Goal: Task Accomplishment & Management: Use online tool/utility

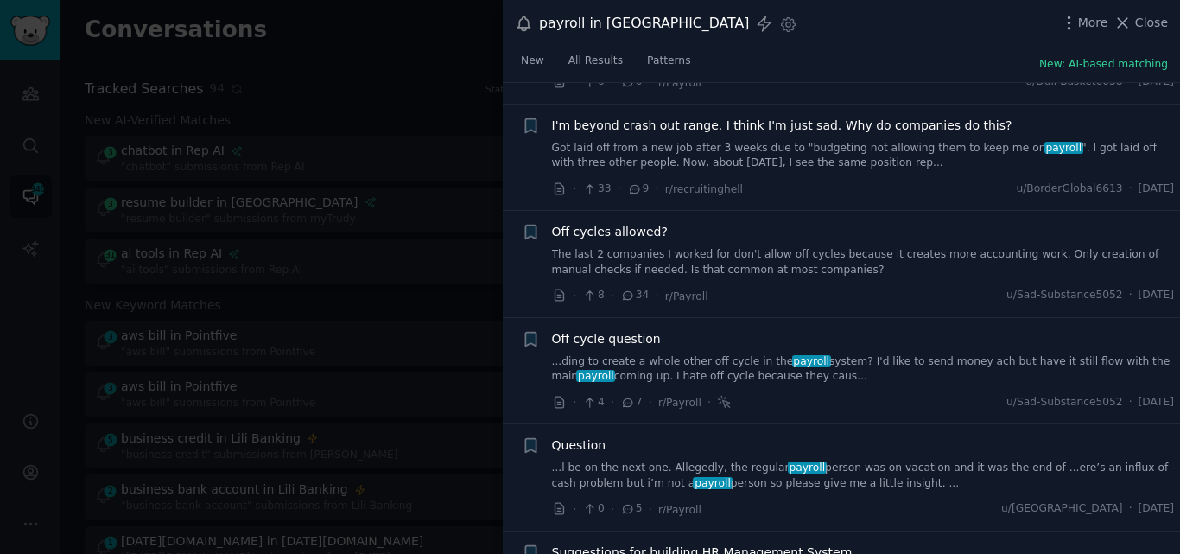
scroll to position [1451, 0]
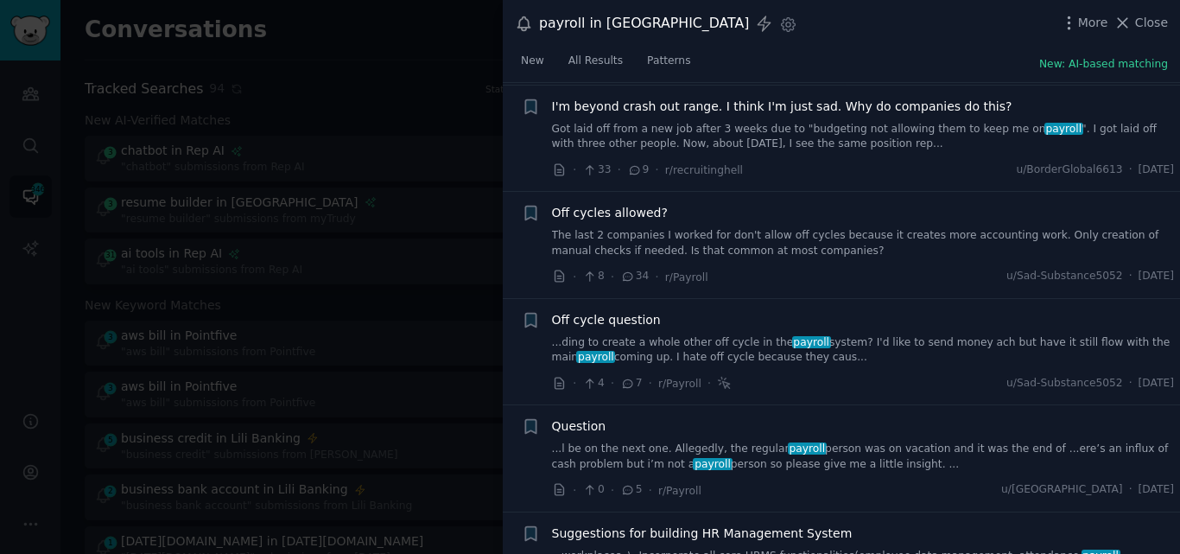
click at [935, 335] on link "...ding to create a whole other off cycle in the payroll system? I'd like to se…" at bounding box center [863, 350] width 623 height 30
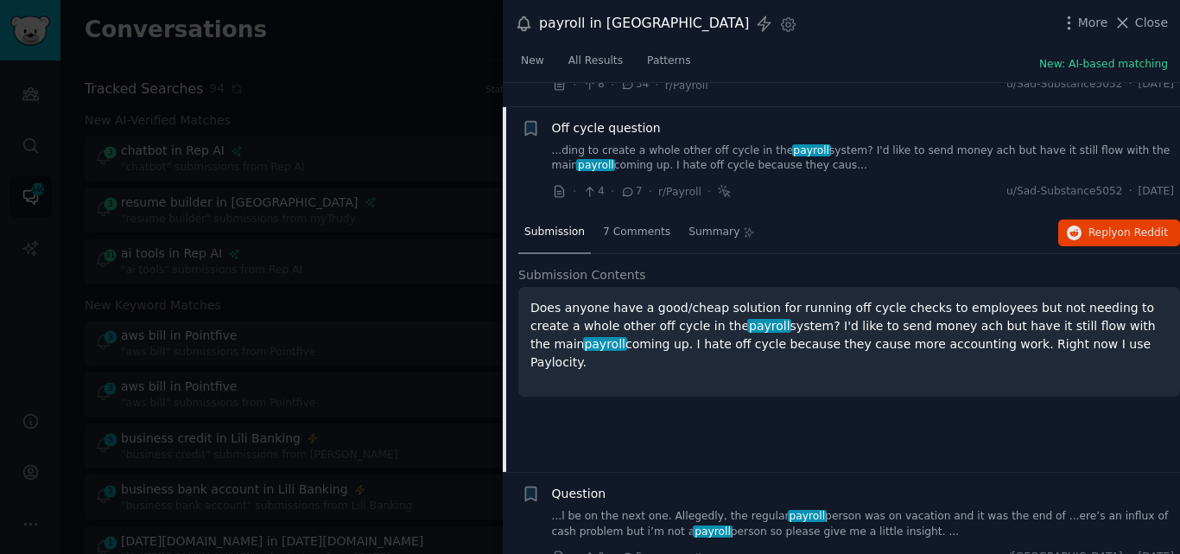
scroll to position [1388, 0]
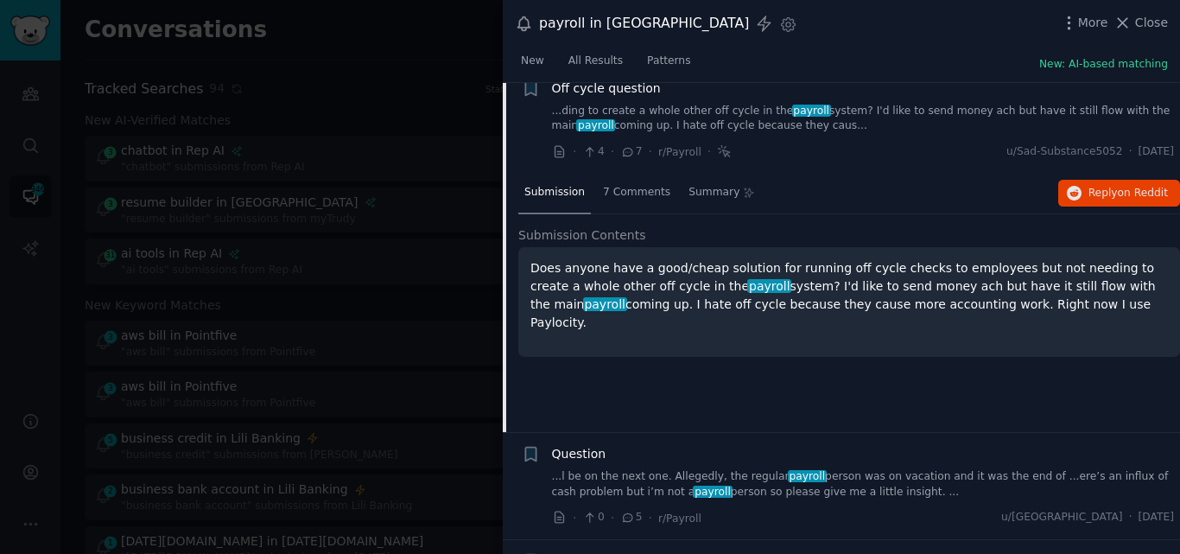
click at [829, 497] on link "...l be on the next one. Allegedly, the regular payroll person was on vacation …" at bounding box center [863, 484] width 623 height 30
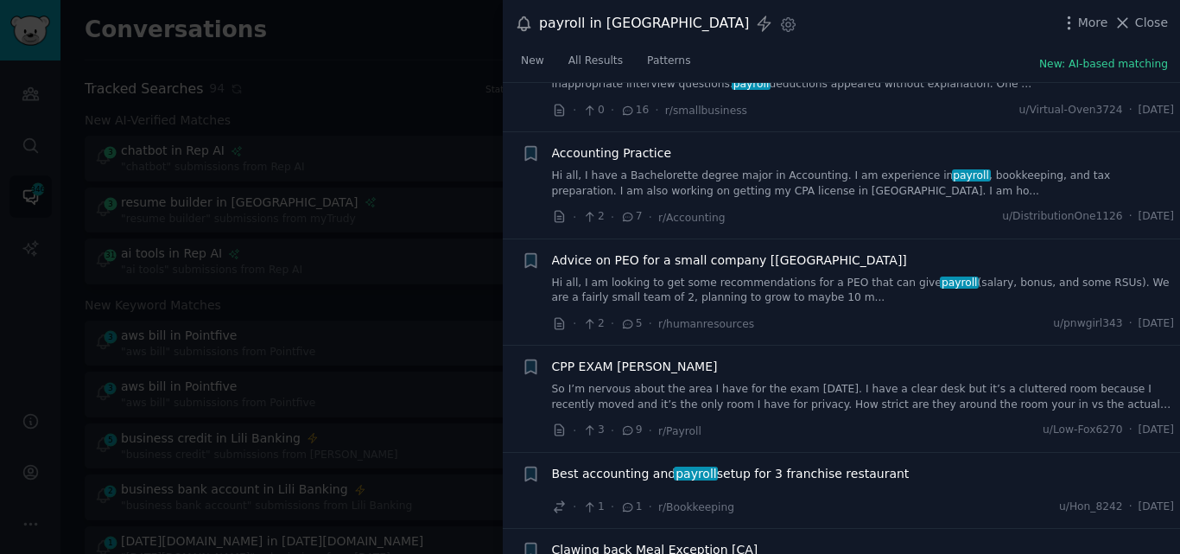
scroll to position [2095, 0]
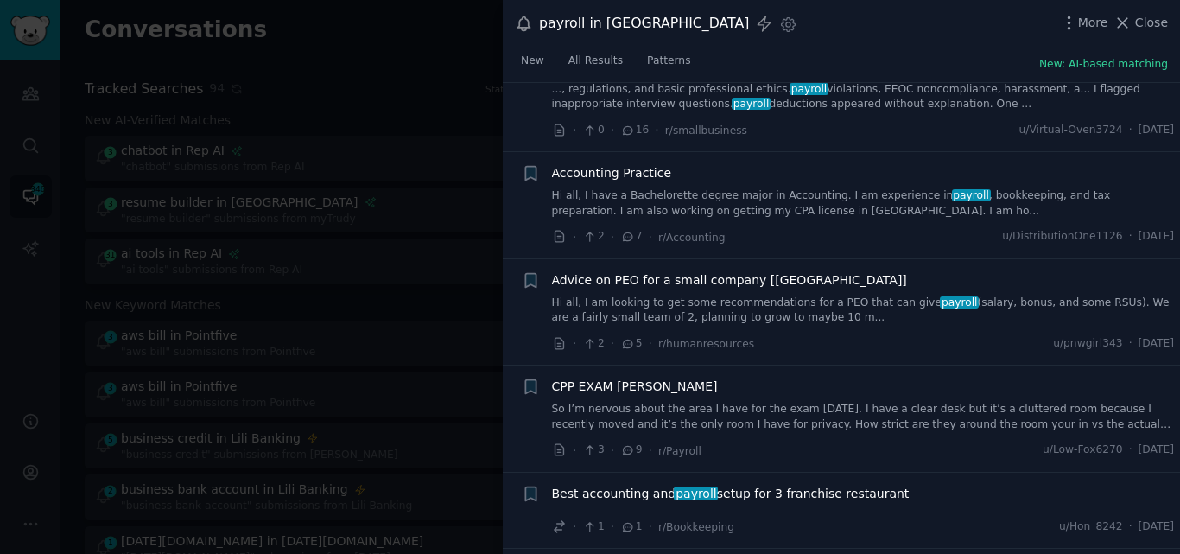
click at [766, 326] on link "Hi all, I am looking to get some recommendations for a PEO that can give payrol…" at bounding box center [863, 310] width 623 height 30
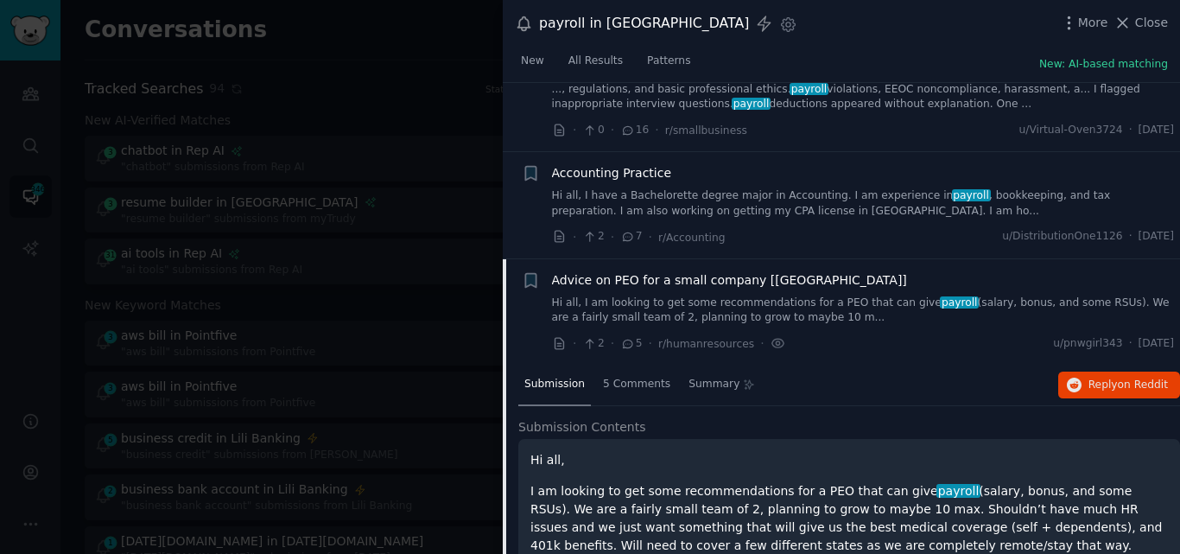
scroll to position [2028, 0]
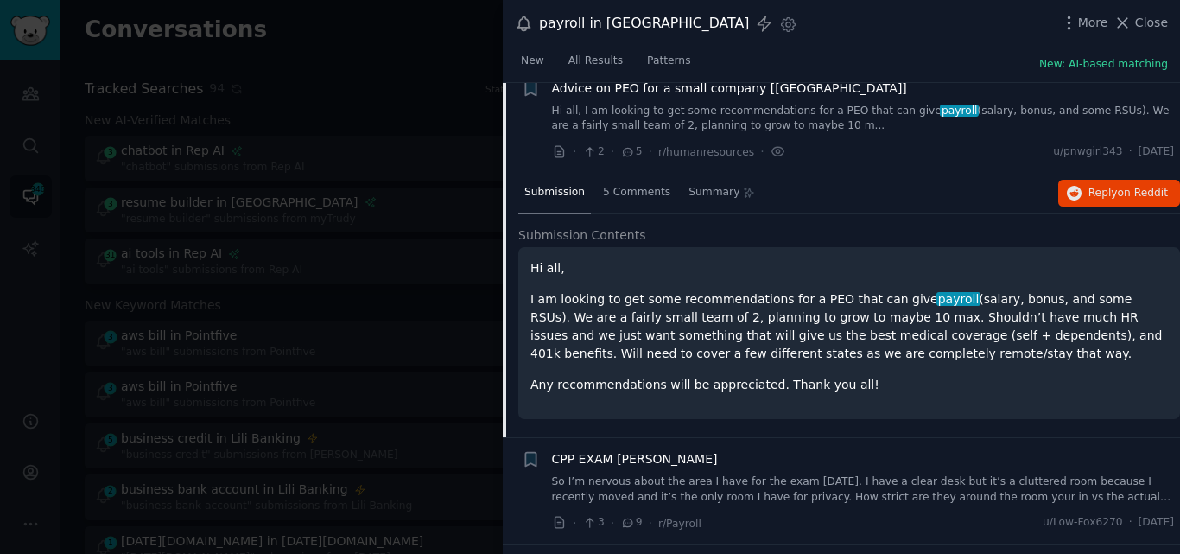
click at [632, 98] on span "Advice on PEO for a small company [[GEOGRAPHIC_DATA]]" at bounding box center [729, 88] width 355 height 18
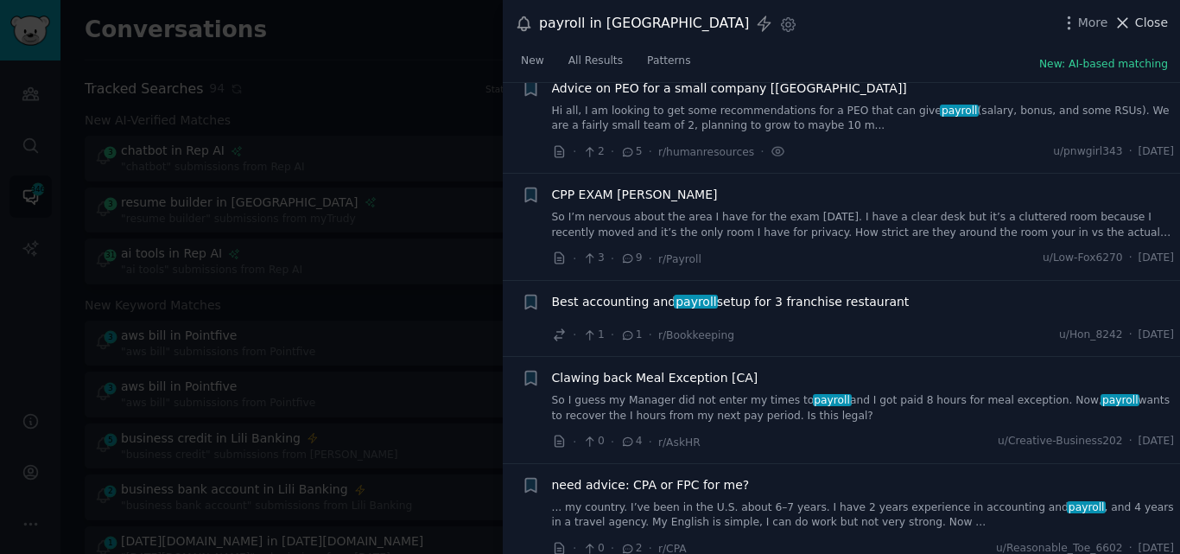
click at [1125, 22] on icon at bounding box center [1123, 23] width 18 height 18
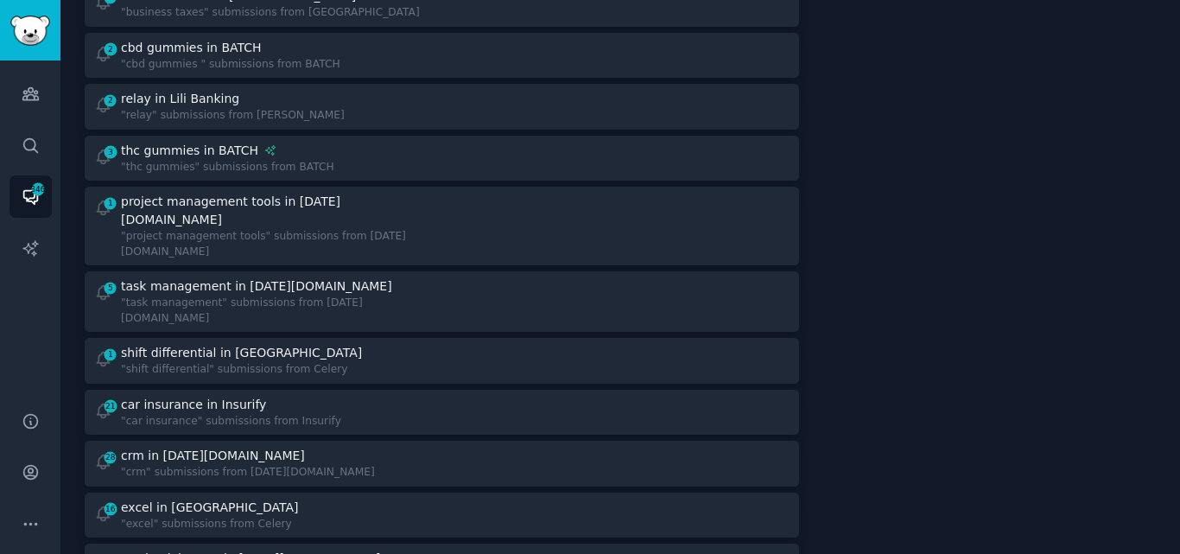
scroll to position [1166, 0]
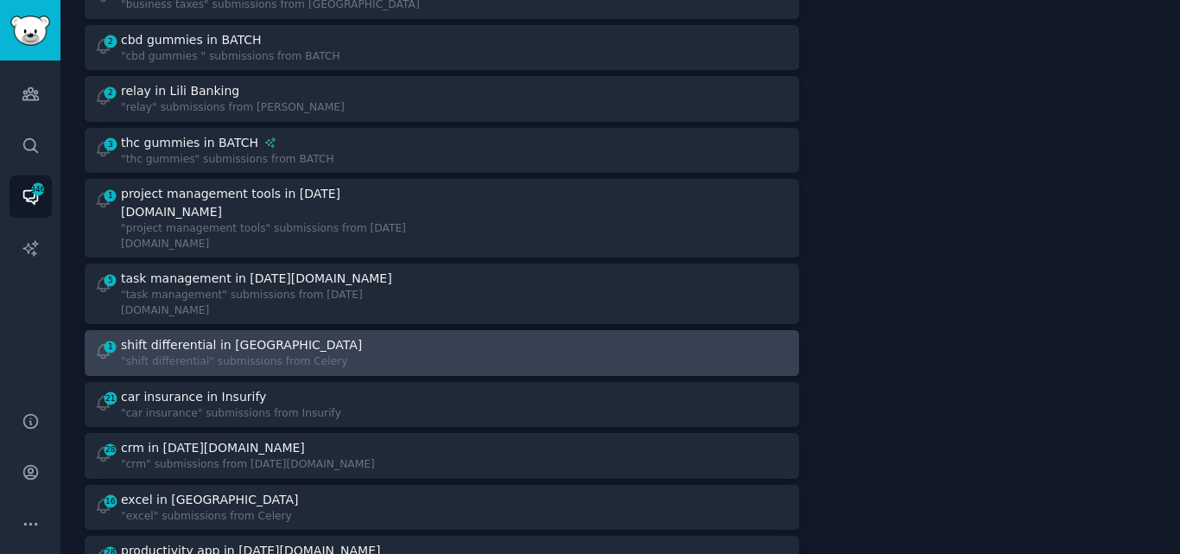
click at [270, 336] on div "shift differential in [GEOGRAPHIC_DATA]" at bounding box center [243, 345] width 245 height 18
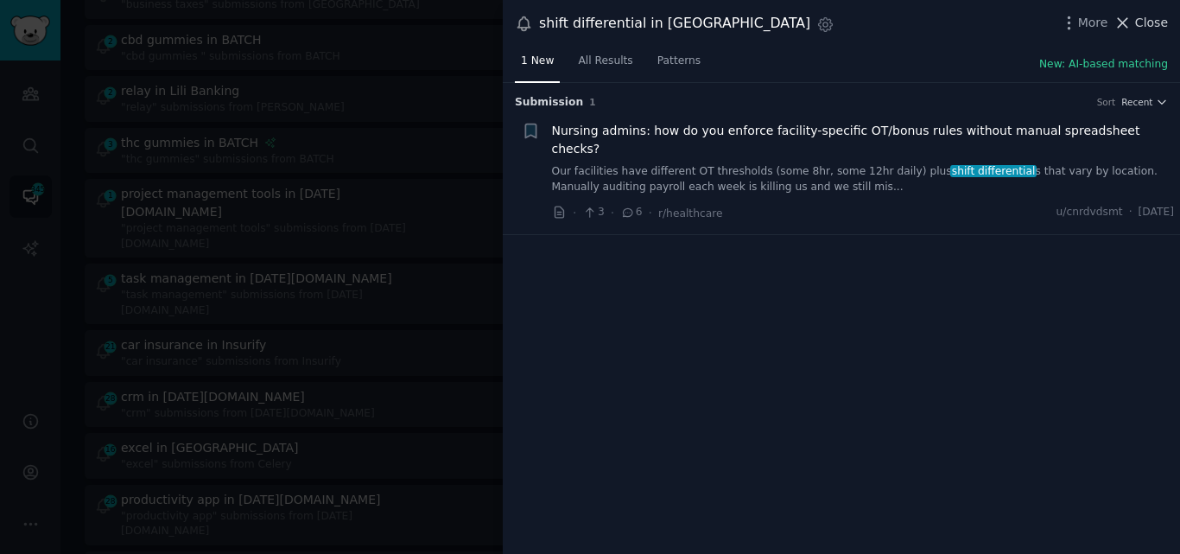
click at [1125, 24] on icon at bounding box center [1124, 23] width 10 height 10
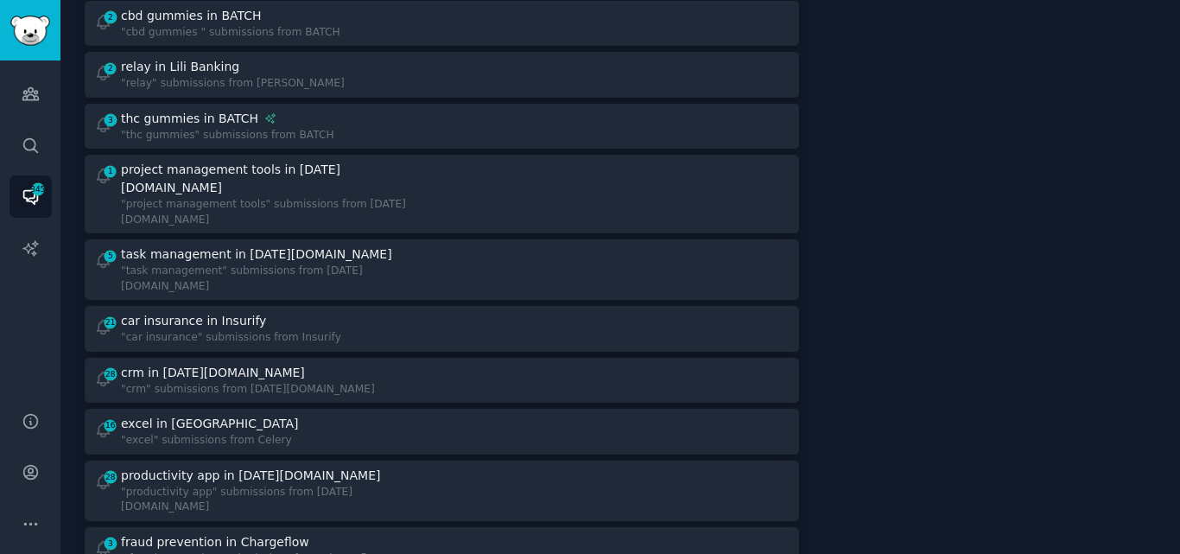
scroll to position [1142, 0]
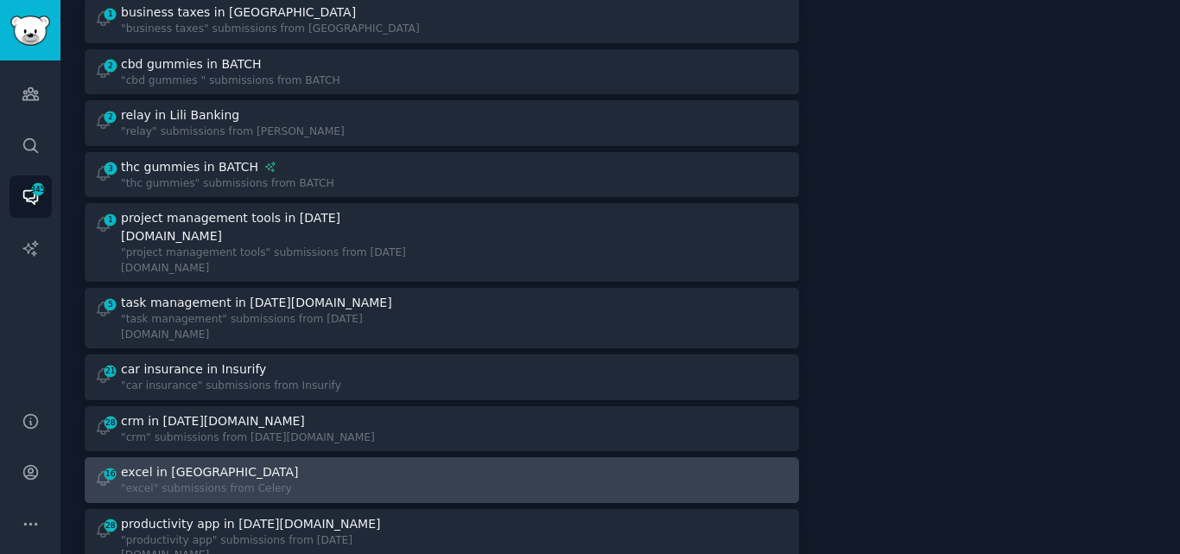
click at [168, 463] on div "excel in [GEOGRAPHIC_DATA]" at bounding box center [209, 472] width 177 height 18
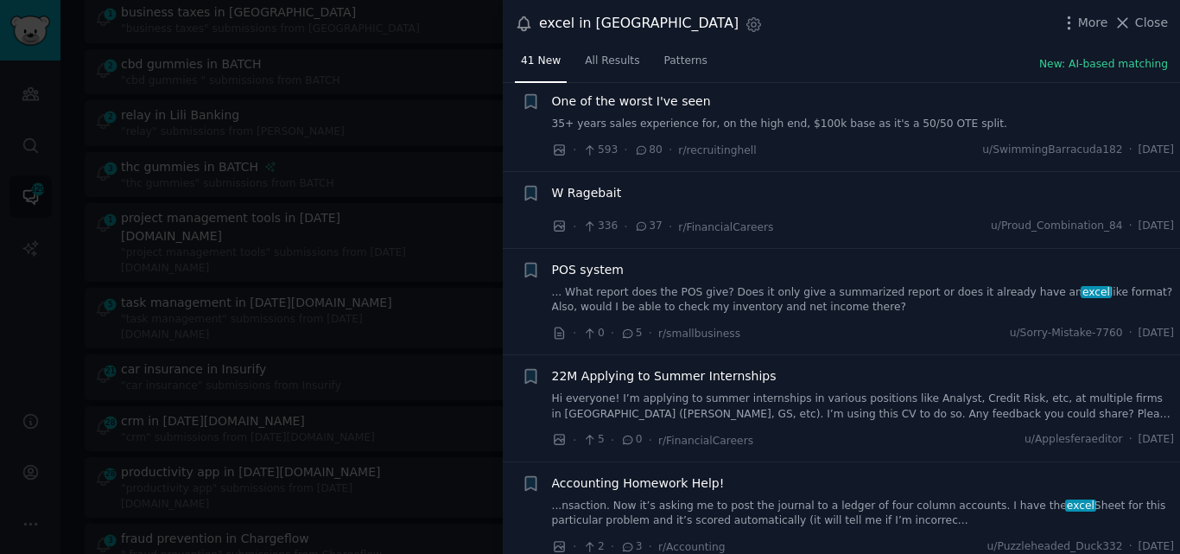
scroll to position [1823, 0]
click at [1139, 327] on span "[DATE]" at bounding box center [1156, 333] width 35 height 16
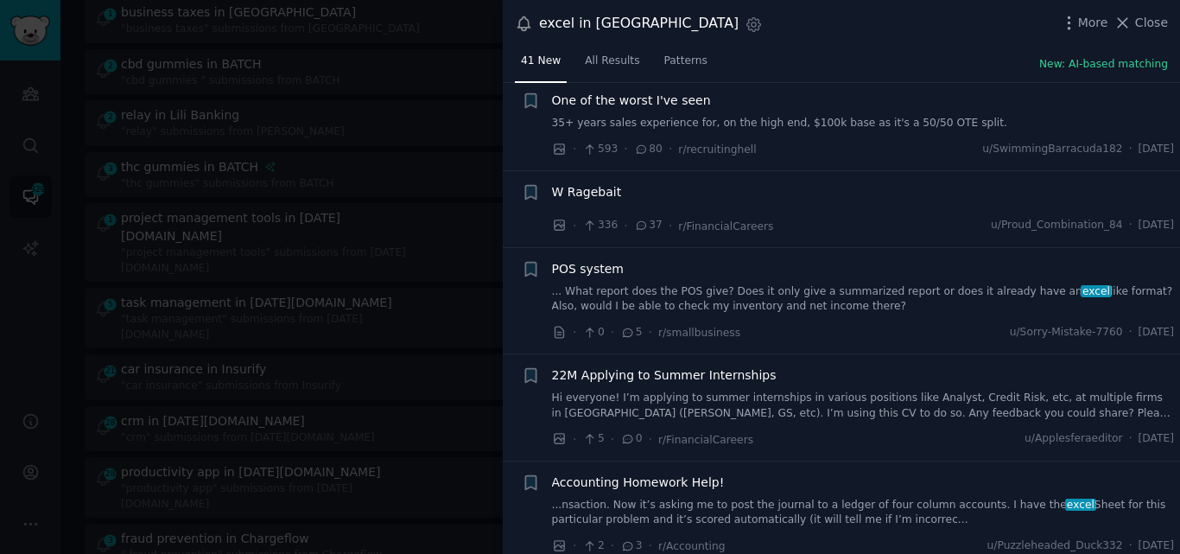
click at [1139, 327] on span "[DATE]" at bounding box center [1156, 333] width 35 height 16
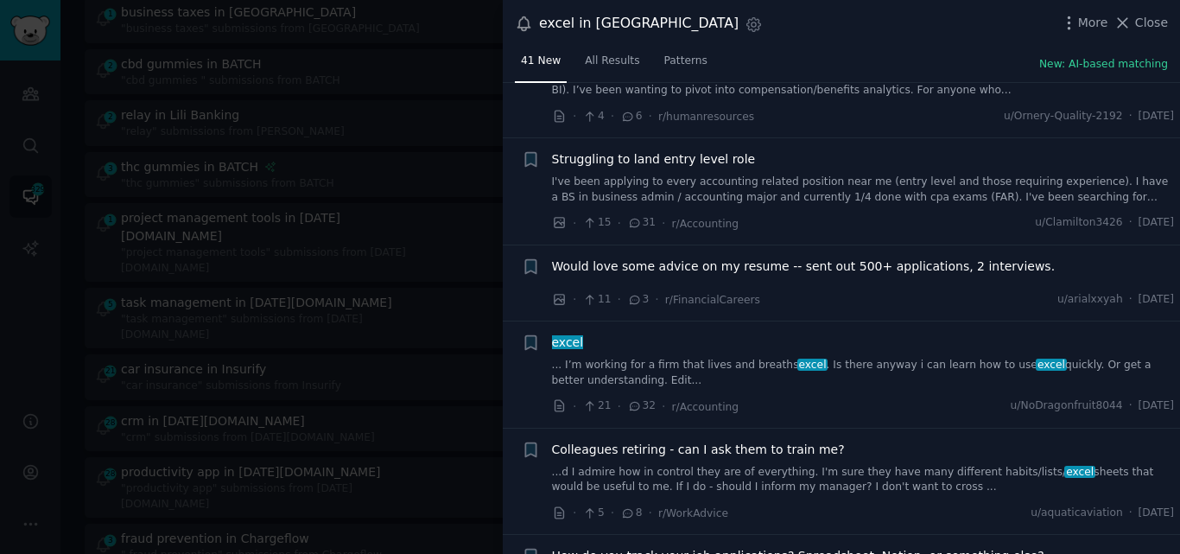
scroll to position [2943, 0]
click at [670, 364] on link "... I’m working for a firm that lives and breaths excel . Is there anyway i can…" at bounding box center [863, 372] width 623 height 30
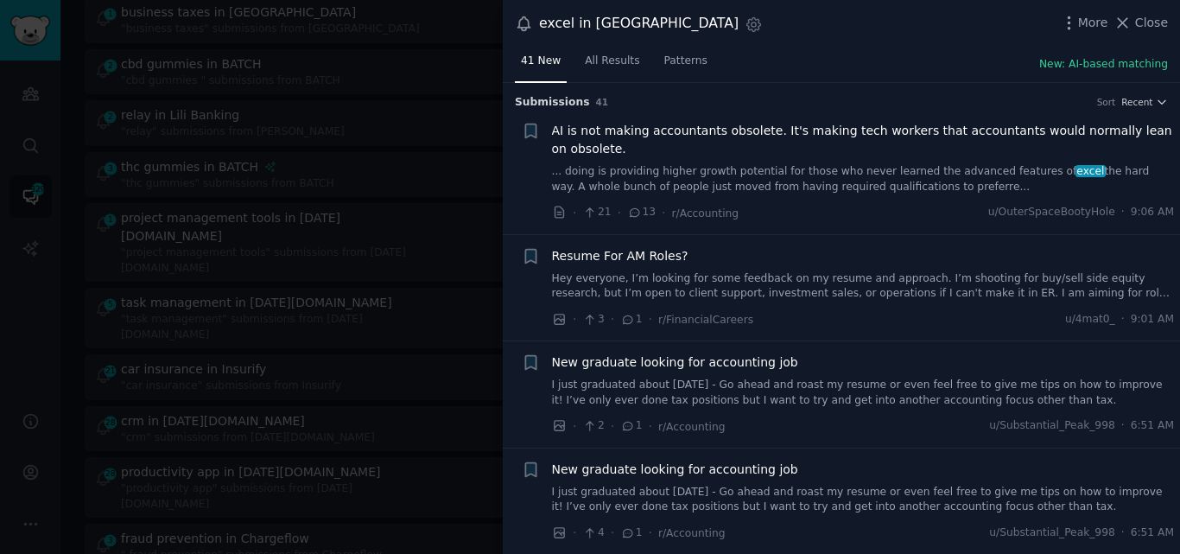
click at [620, 178] on link "... doing is providing higher growth potential for those who never learned the …" at bounding box center [863, 179] width 623 height 30
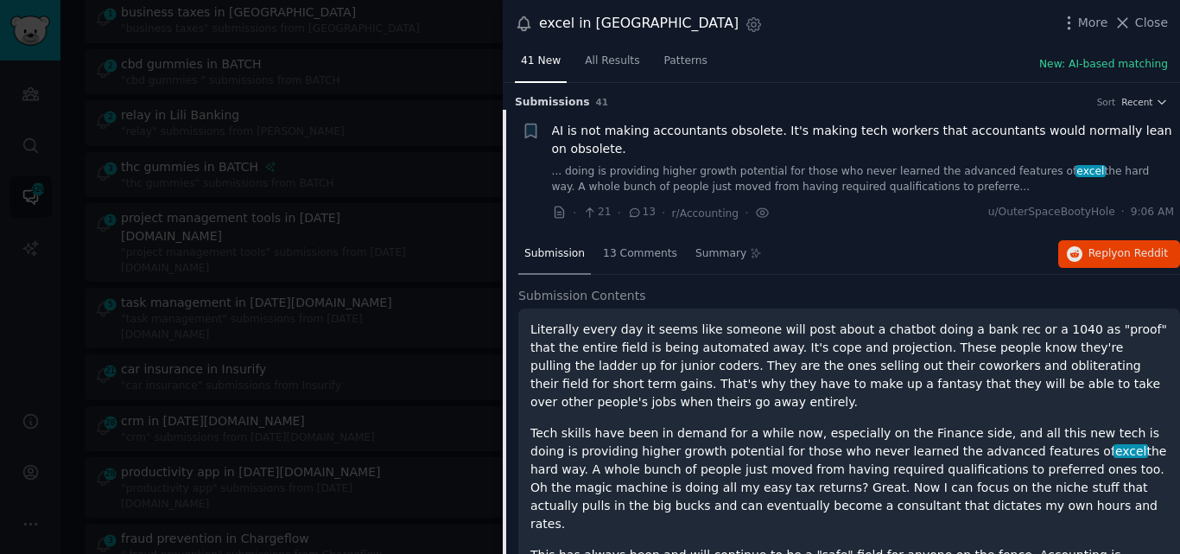
scroll to position [28, 0]
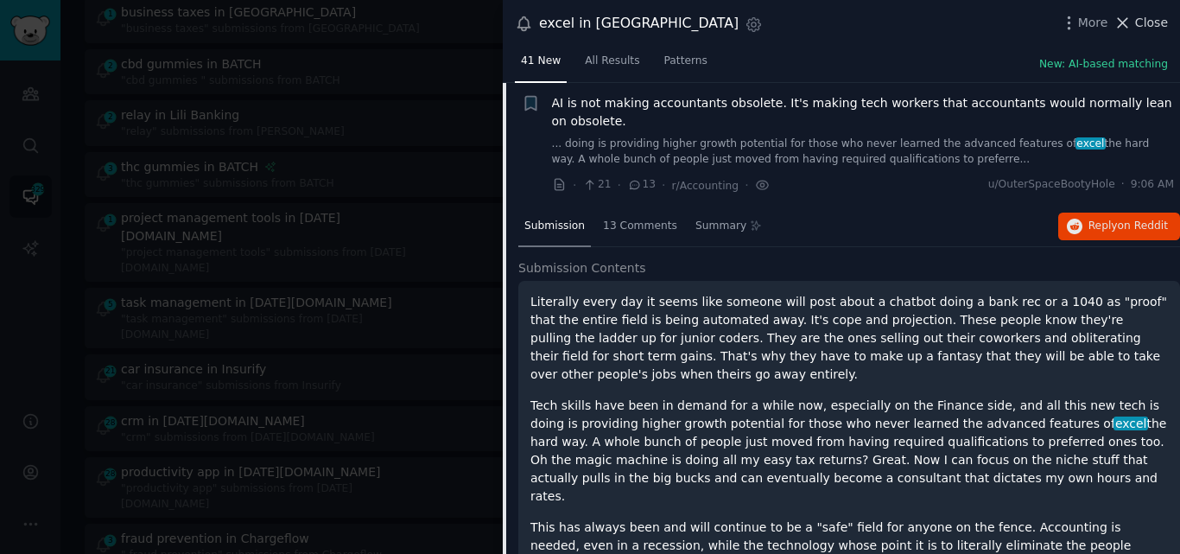
click at [1127, 22] on icon at bounding box center [1124, 23] width 10 height 10
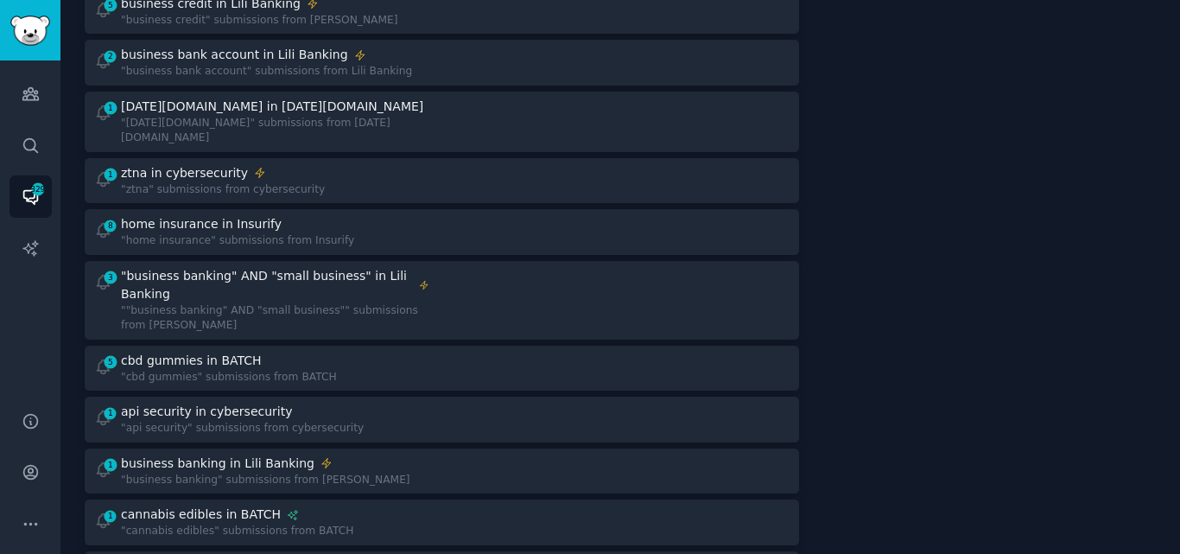
scroll to position [418, 0]
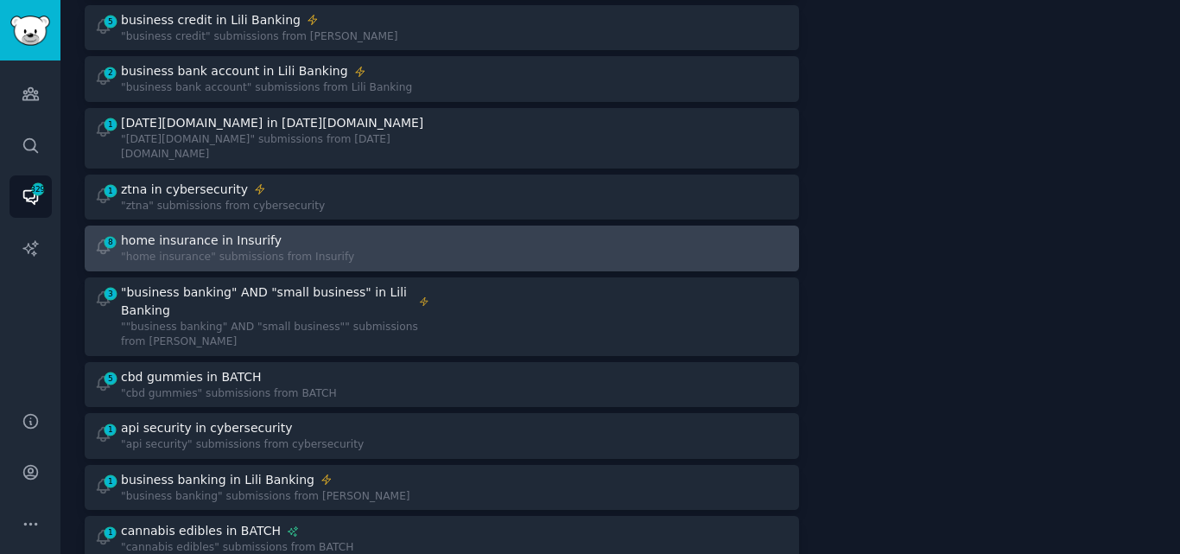
click at [230, 232] on div "home insurance in Insurify" at bounding box center [201, 241] width 161 height 18
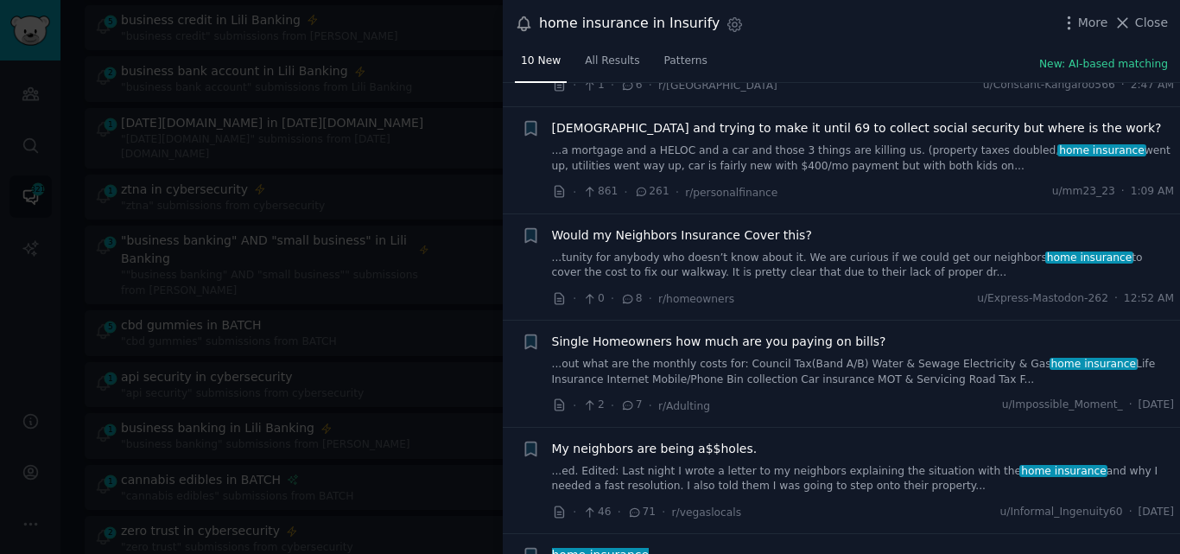
scroll to position [225, 0]
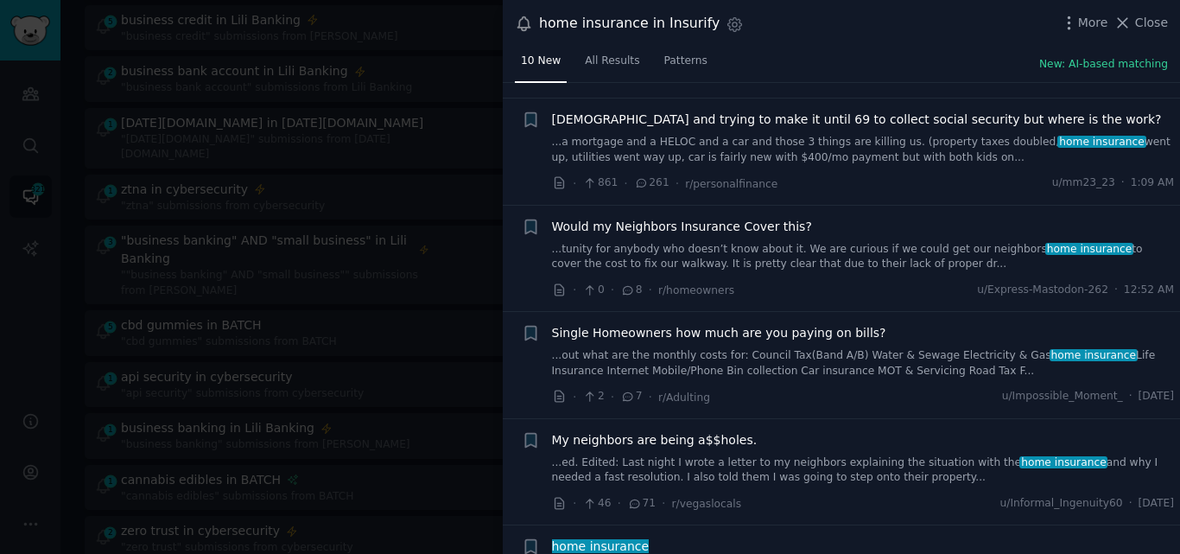
click at [1174, 239] on li "+ Would my Neighbors Insurance Cover this? ...tunity for anybody who doesn’t kn…" at bounding box center [841, 259] width 677 height 106
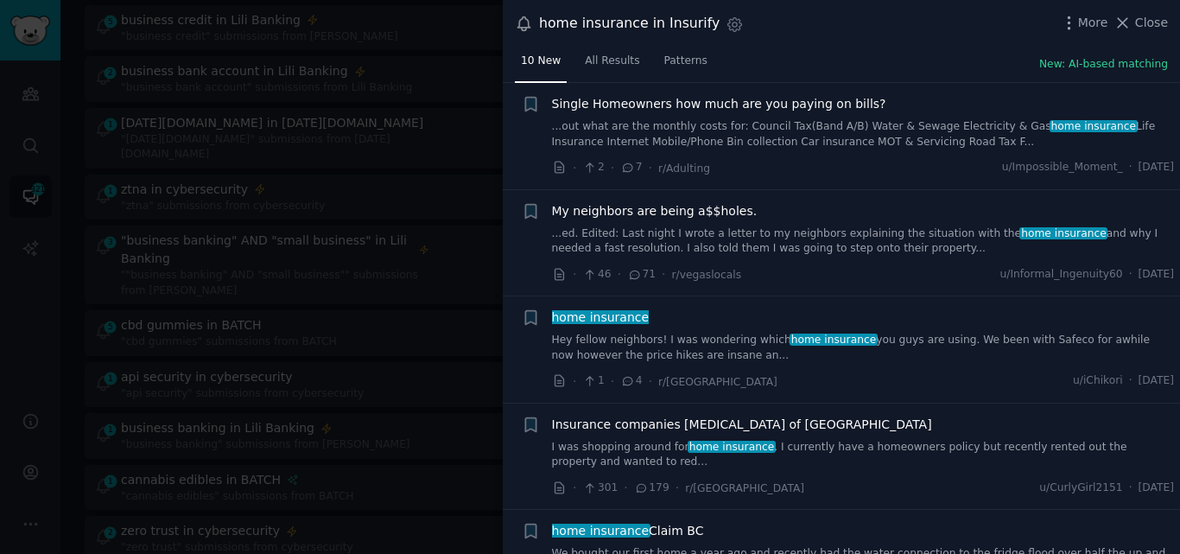
scroll to position [469, 0]
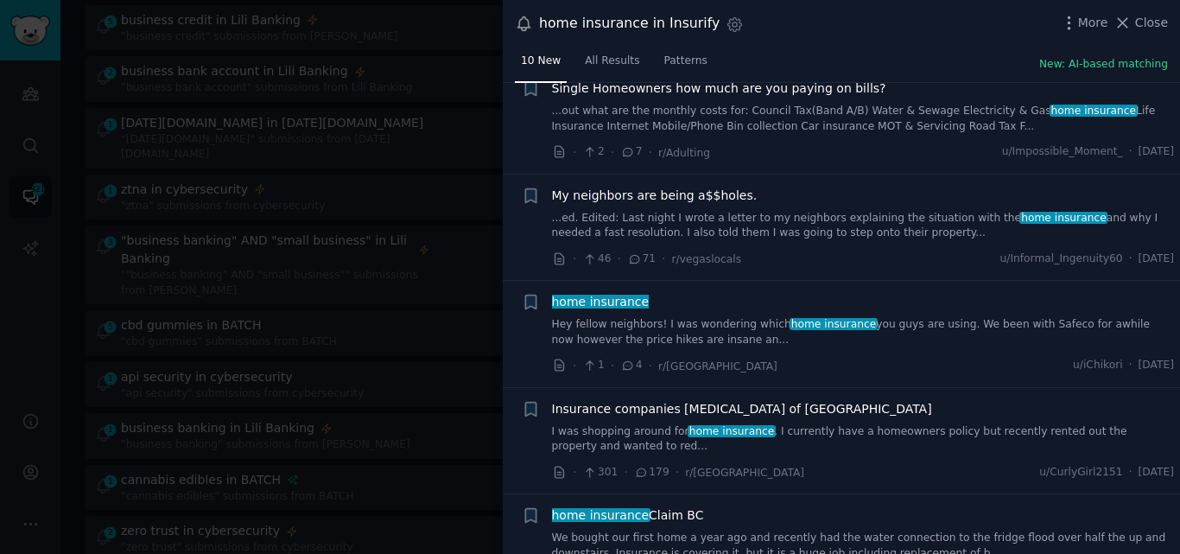
click at [674, 325] on link "Hey fellow neighbors! I was wondering which home insurance you guys are using. …" at bounding box center [863, 332] width 623 height 30
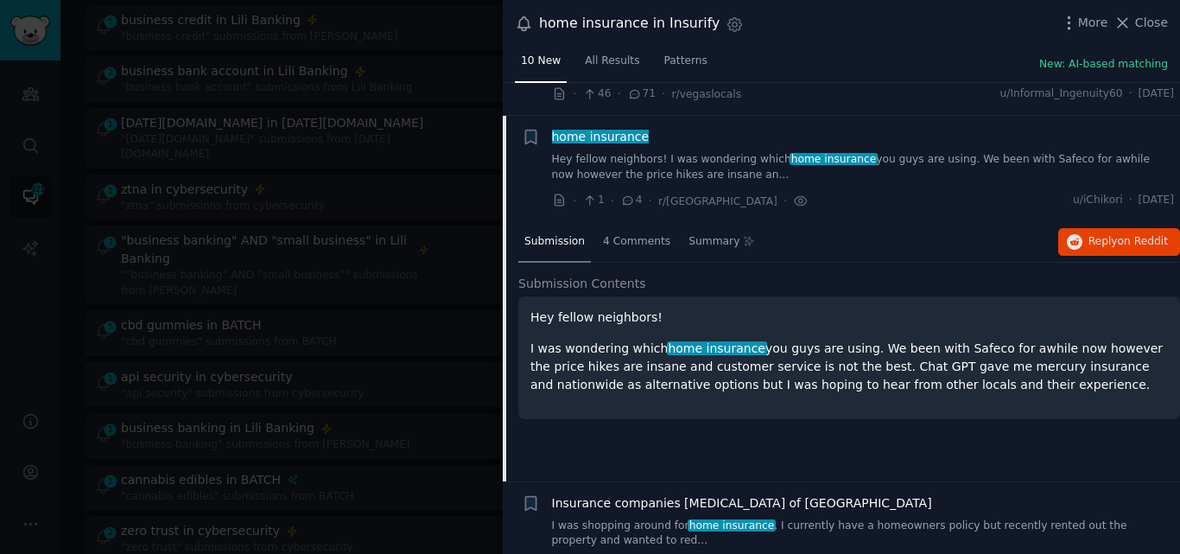
scroll to position [668, 0]
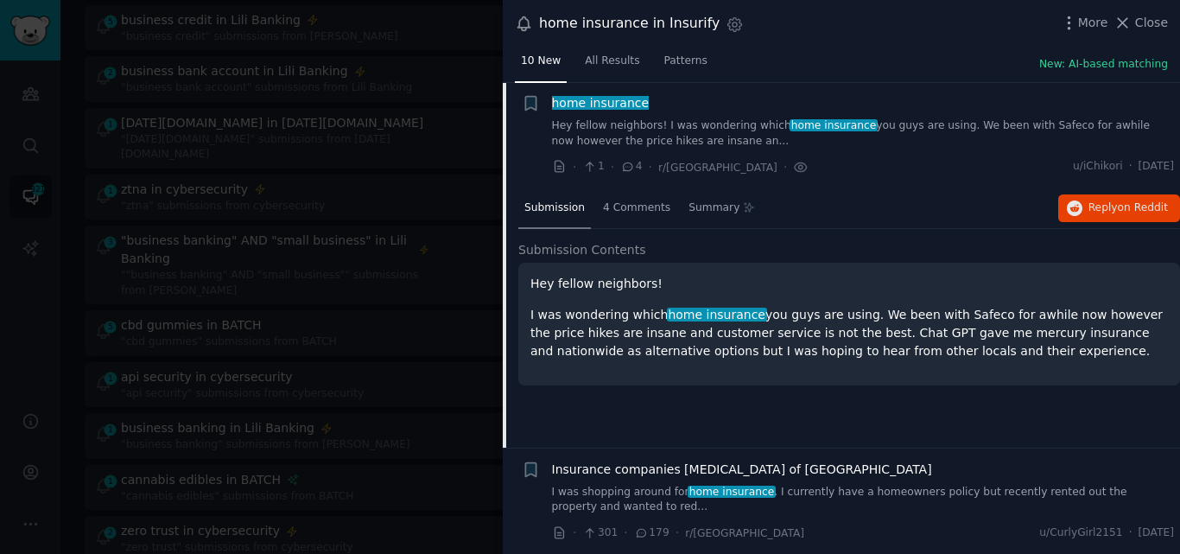
click at [589, 105] on span "home insurance" at bounding box center [600, 103] width 100 height 14
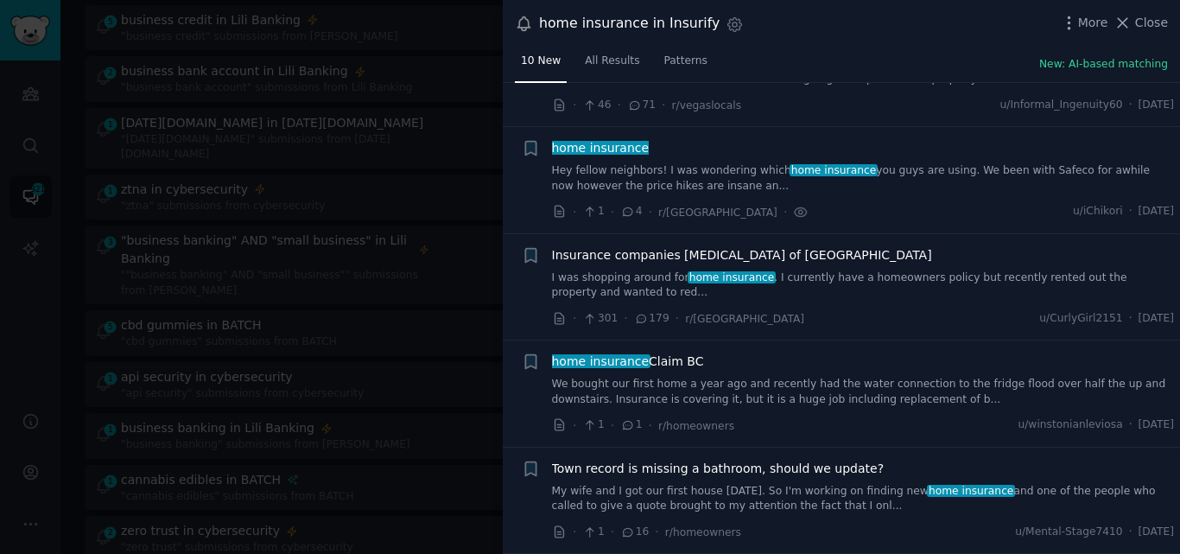
scroll to position [622, 0]
click at [1128, 21] on icon at bounding box center [1124, 23] width 10 height 10
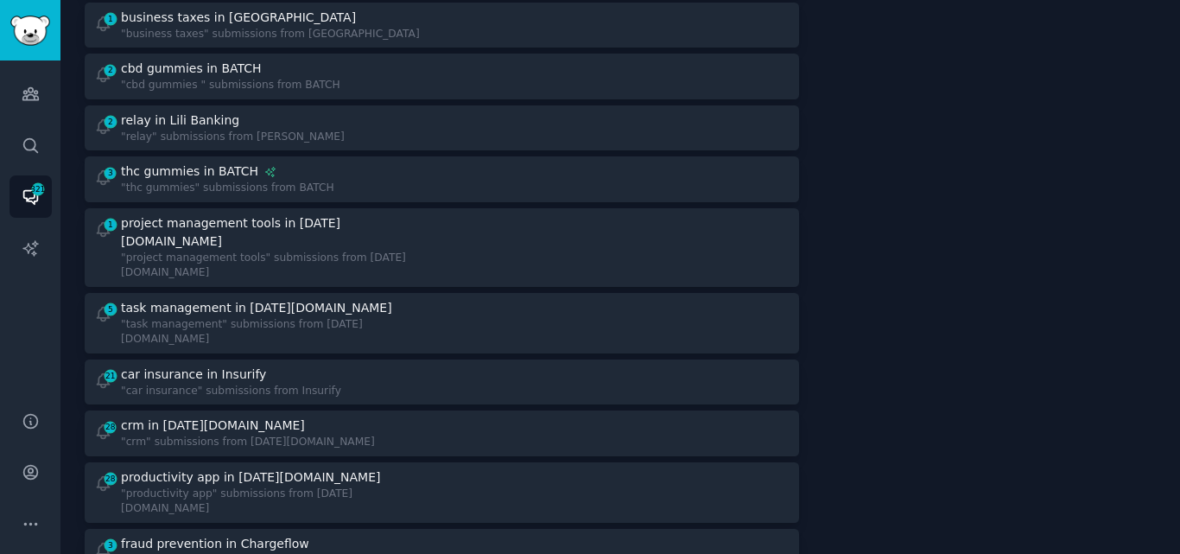
scroll to position [1102, 0]
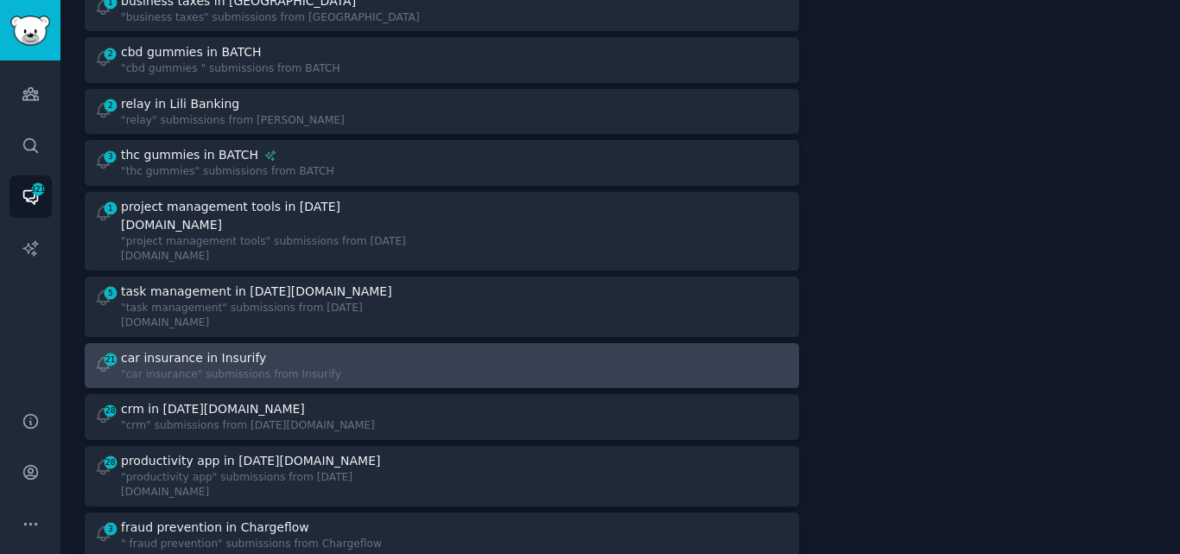
click at [260, 349] on div "car insurance in Insurify" at bounding box center [231, 358] width 220 height 18
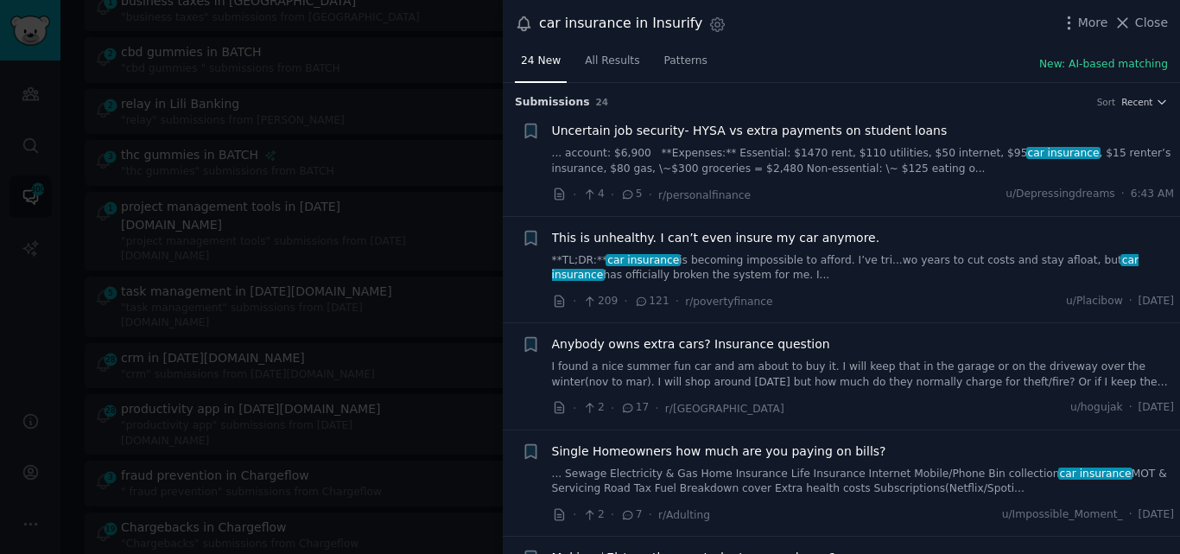
click at [856, 256] on link "**TL;DR:** car insurance is becoming impossible to afford. I’ve tri...wo years …" at bounding box center [863, 268] width 623 height 30
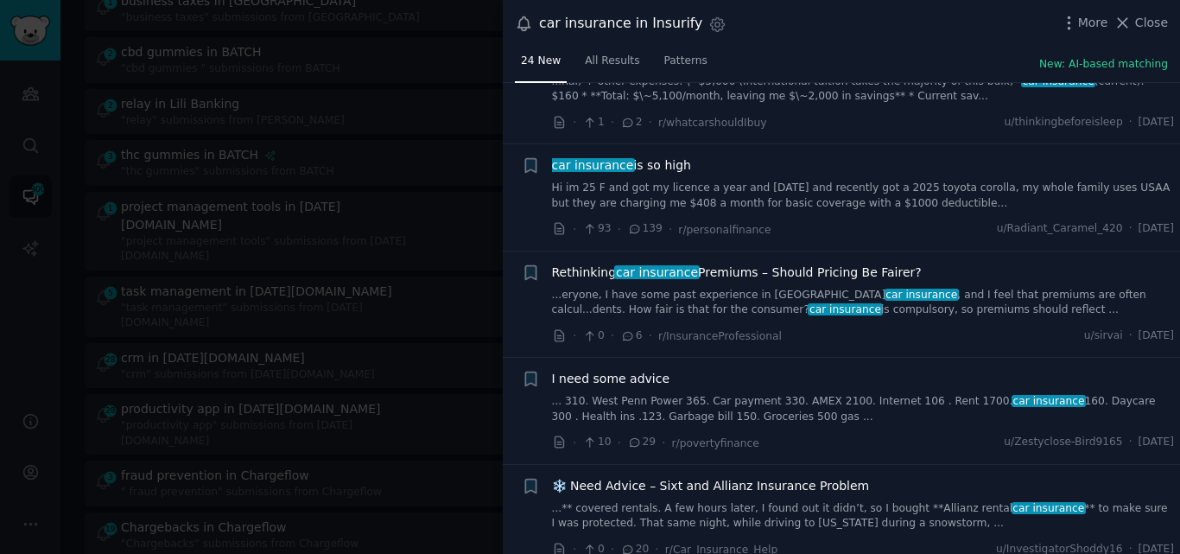
scroll to position [1295, 0]
click at [819, 180] on link "Hi im 25 F and got my licence a year and [DATE] and recently got a 2025 toyota …" at bounding box center [863, 195] width 623 height 30
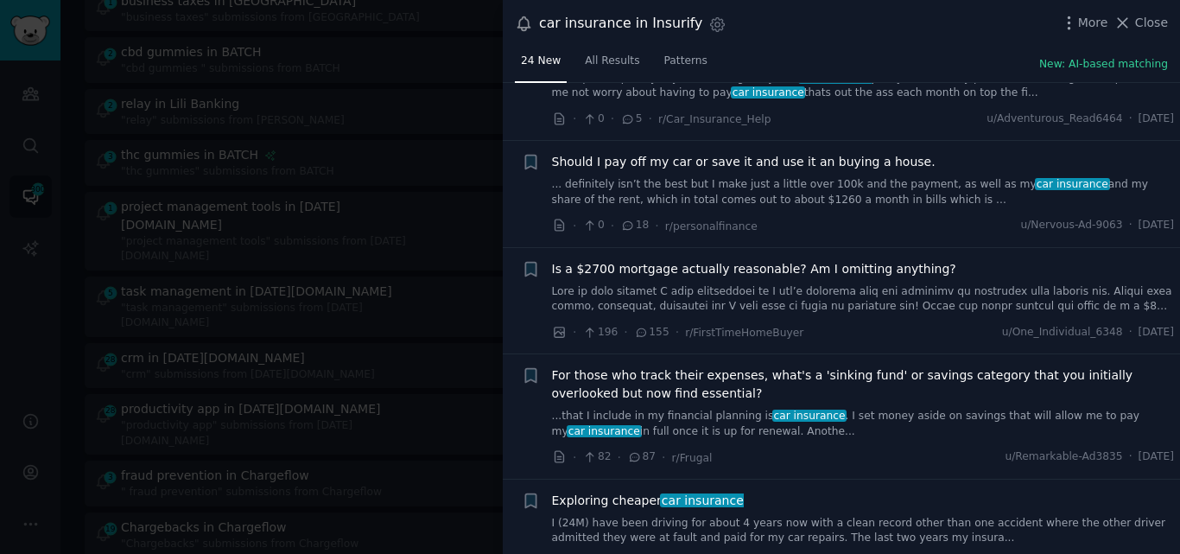
scroll to position [561, 0]
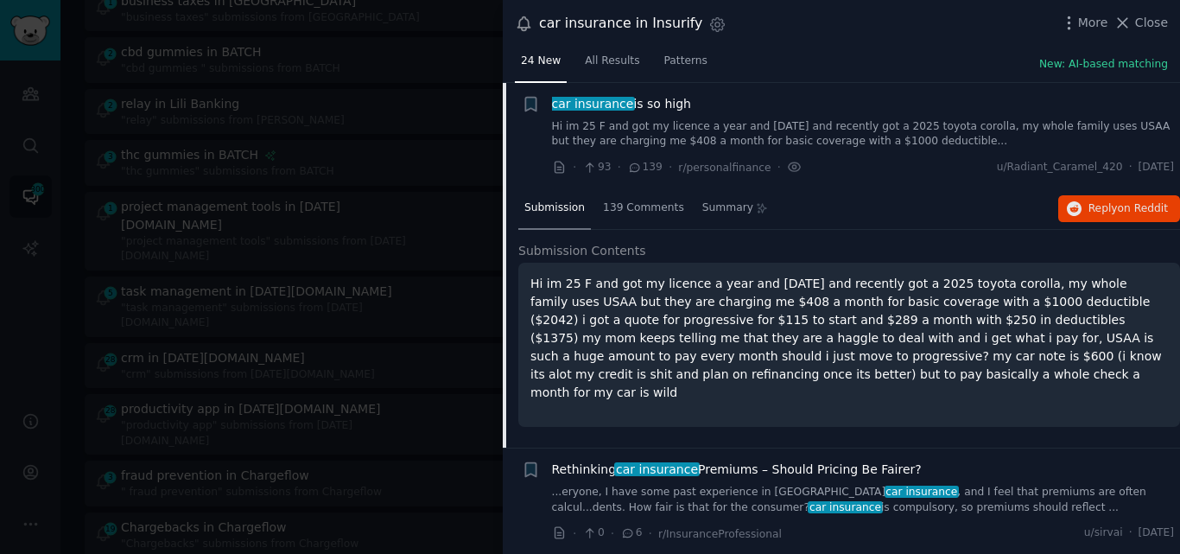
click at [621, 98] on span "car insurance" at bounding box center [592, 104] width 85 height 14
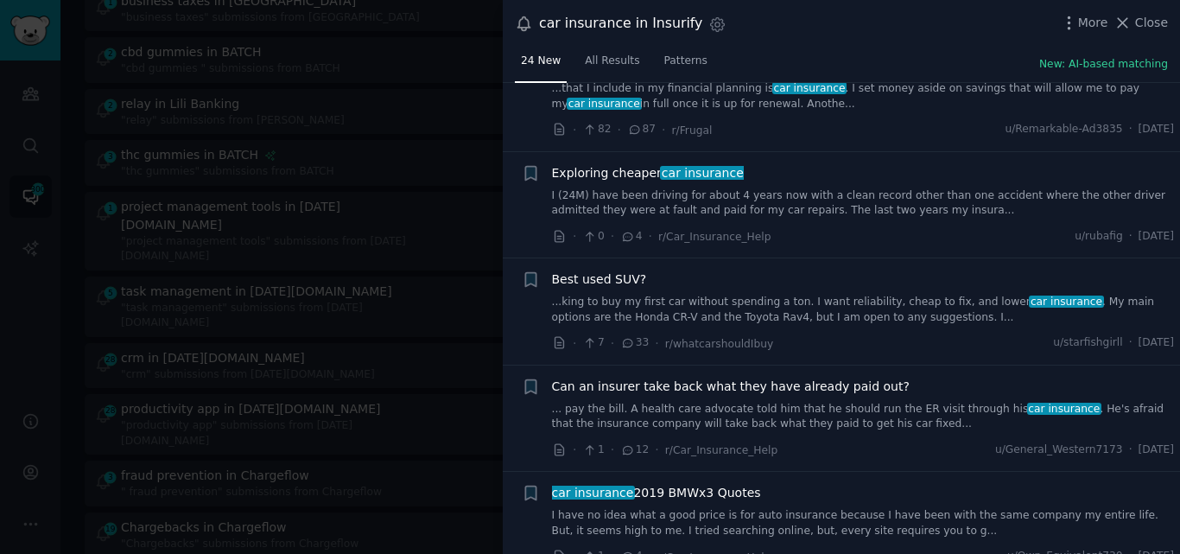
scroll to position [1373, 0]
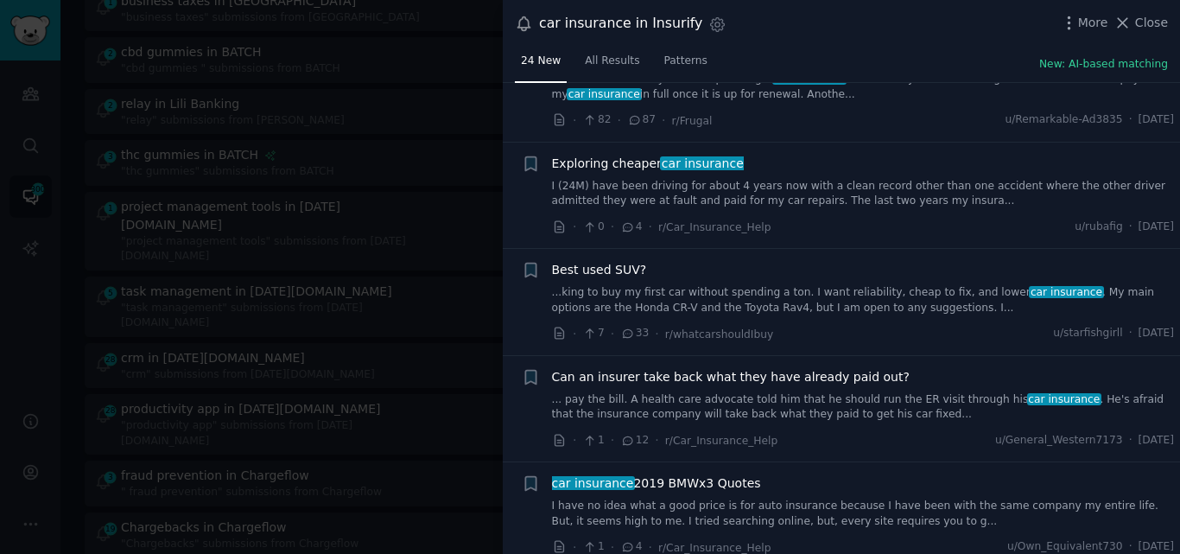
click at [625, 194] on link "I (24M) have been driving for about 4 years now with a clean record other than …" at bounding box center [863, 194] width 623 height 30
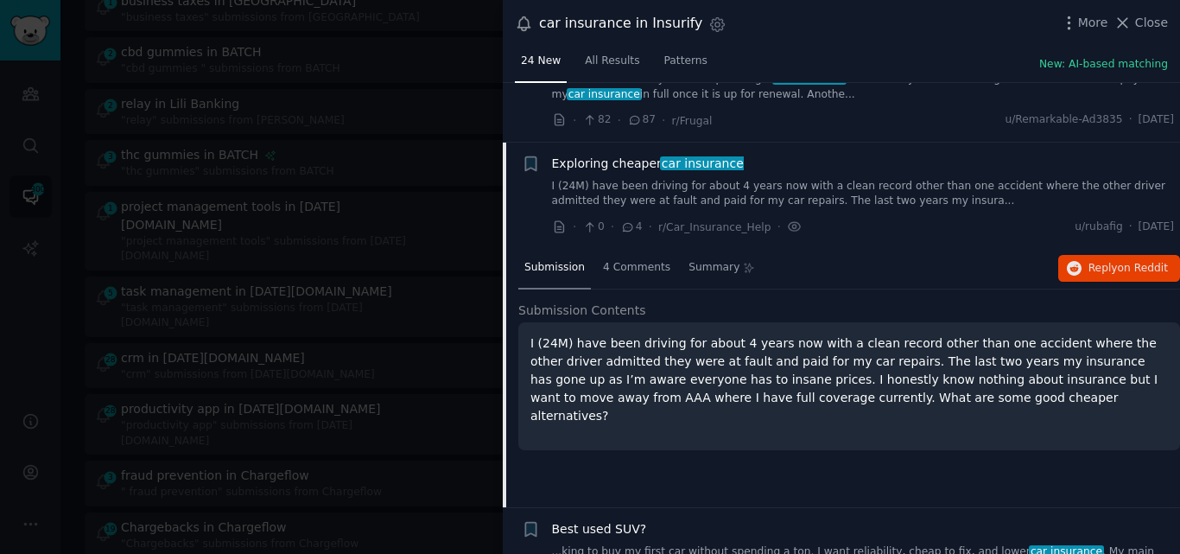
scroll to position [1432, 0]
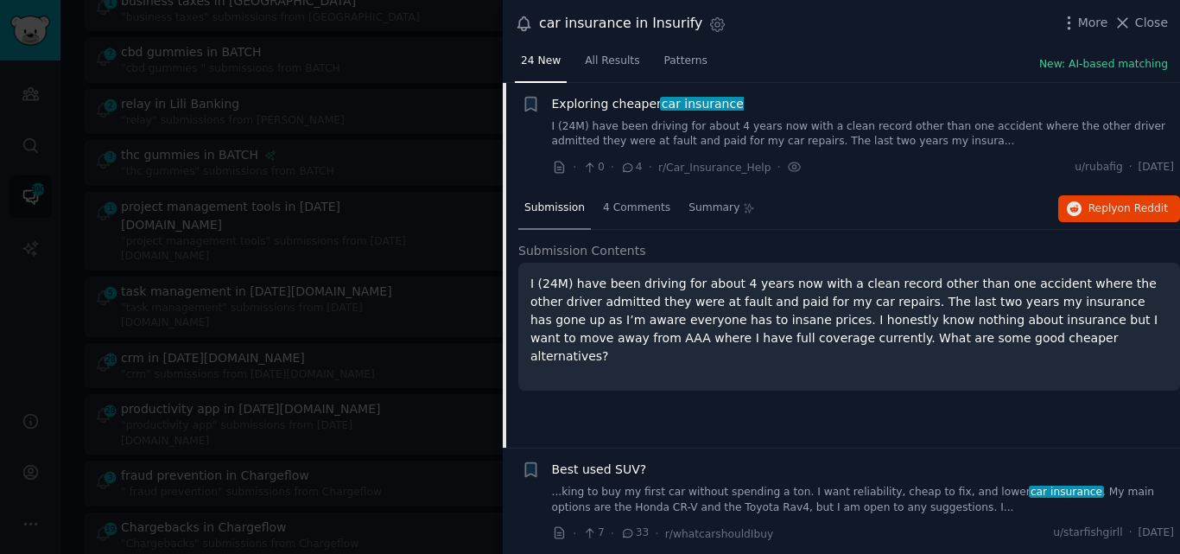
drag, startPoint x: 1131, startPoint y: 31, endPoint x: 1125, endPoint y: 21, distance: 12.0
click at [1131, 30] on icon at bounding box center [1123, 23] width 18 height 18
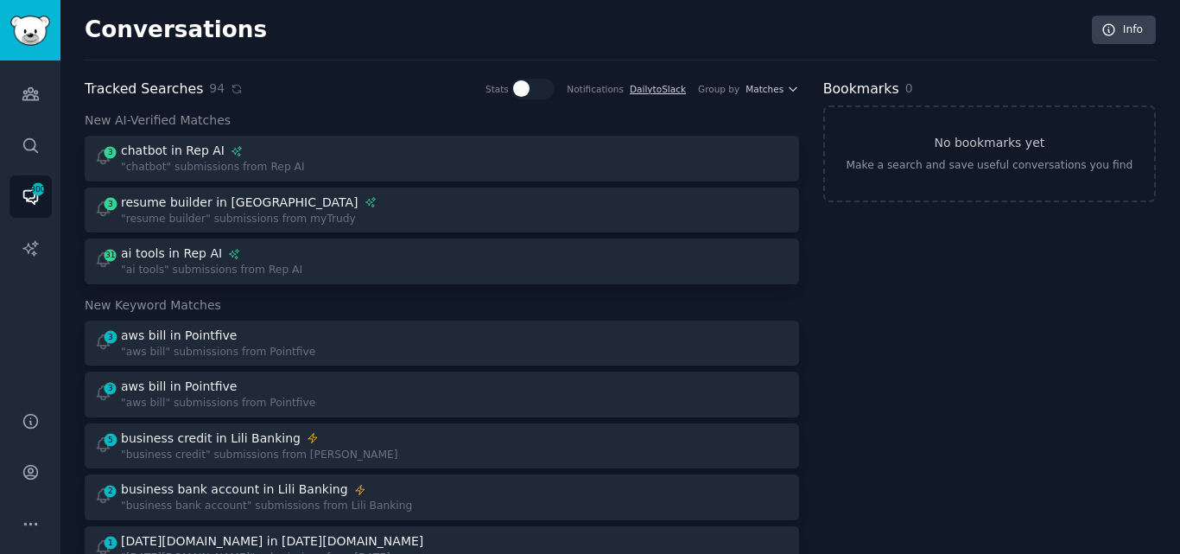
scroll to position [811, 0]
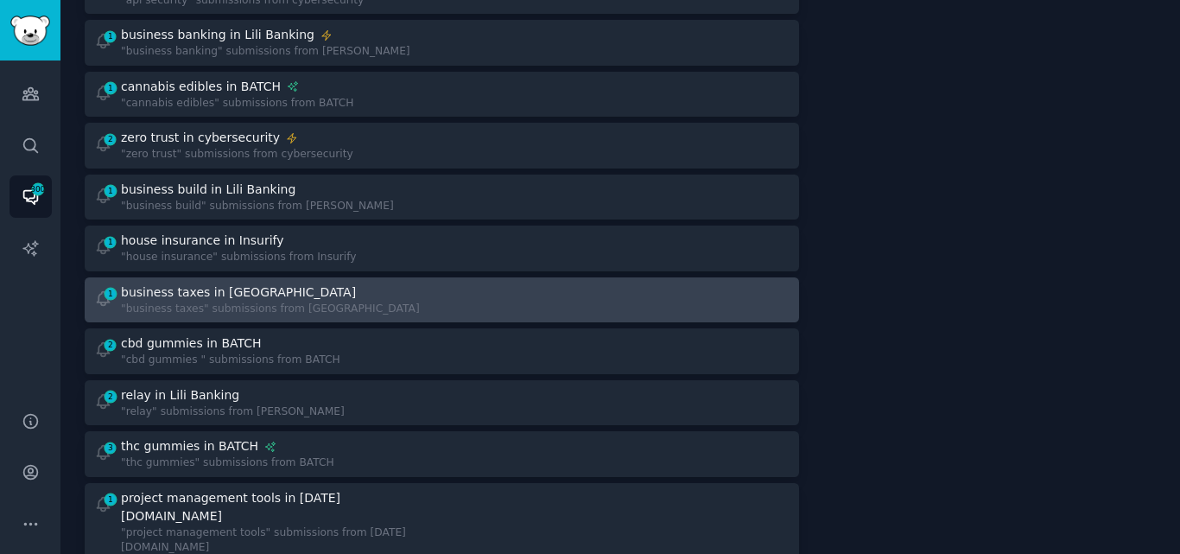
click at [299, 283] on div "business taxes in [GEOGRAPHIC_DATA]" at bounding box center [270, 292] width 299 height 18
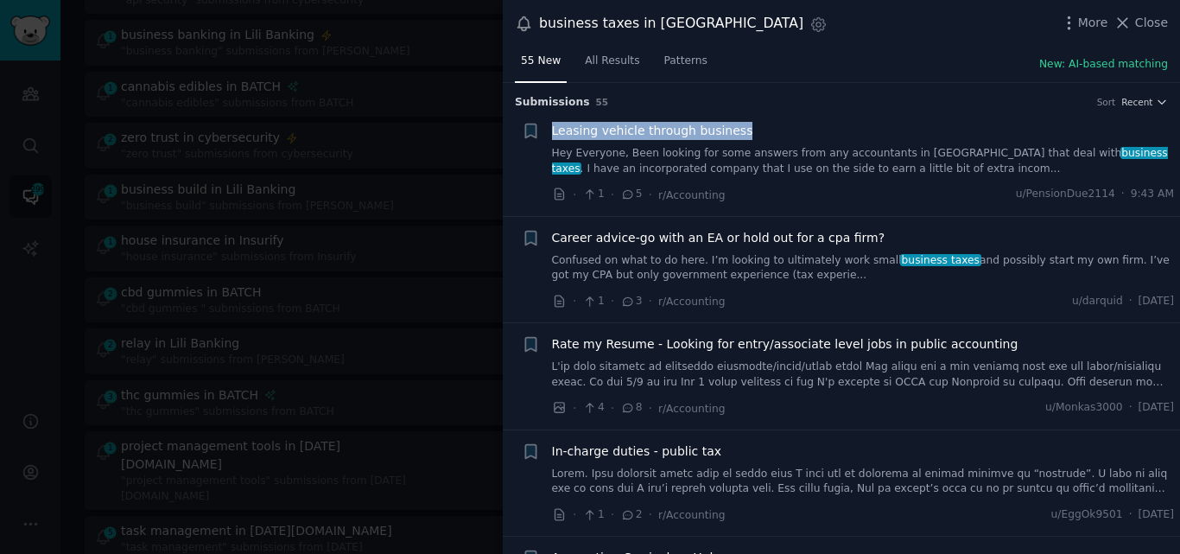
drag, startPoint x: 1175, startPoint y: 98, endPoint x: 1178, endPoint y: 113, distance: 14.9
click at [1178, 114] on div "Submission s 55 Sort Recent + Leasing vehicle through business Hey Everyone, Be…" at bounding box center [841, 319] width 677 height 472
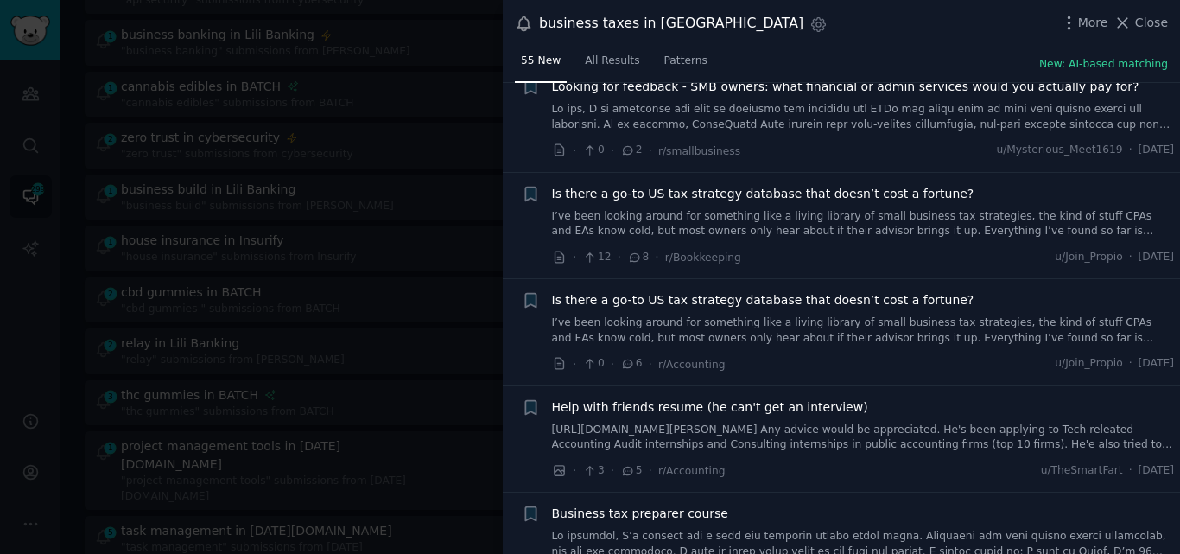
scroll to position [694, 0]
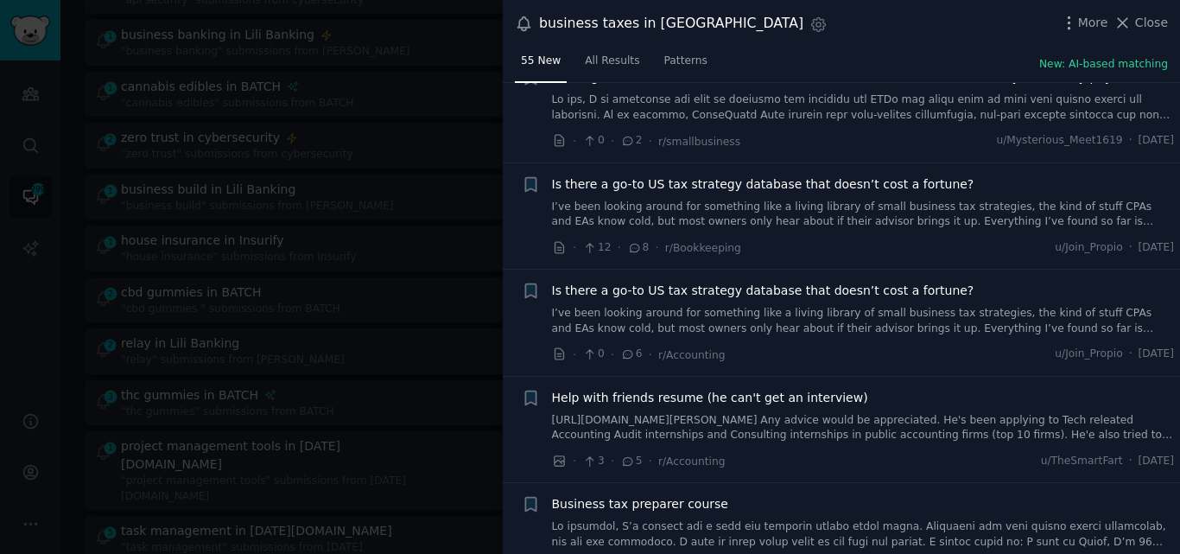
click at [758, 217] on link "I’ve been looking around for something like a living library of small business …" at bounding box center [863, 215] width 623 height 30
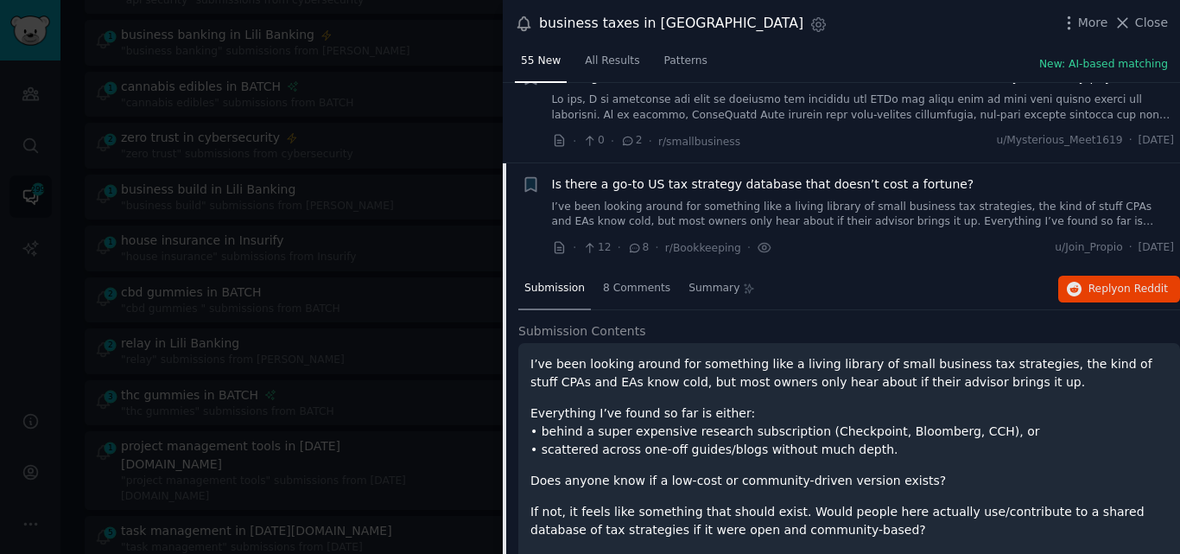
scroll to position [774, 0]
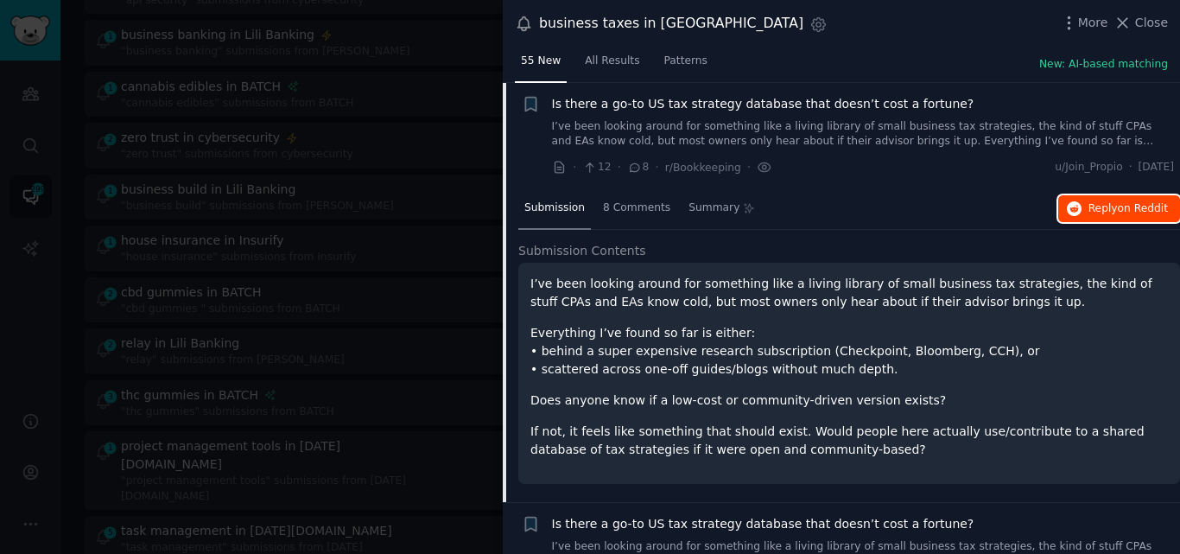
click at [1111, 203] on span "Reply on Reddit" at bounding box center [1128, 209] width 79 height 16
click at [632, 99] on span "Is there a go-to US tax strategy database that doesn’t cost a fortune?" at bounding box center [763, 104] width 422 height 18
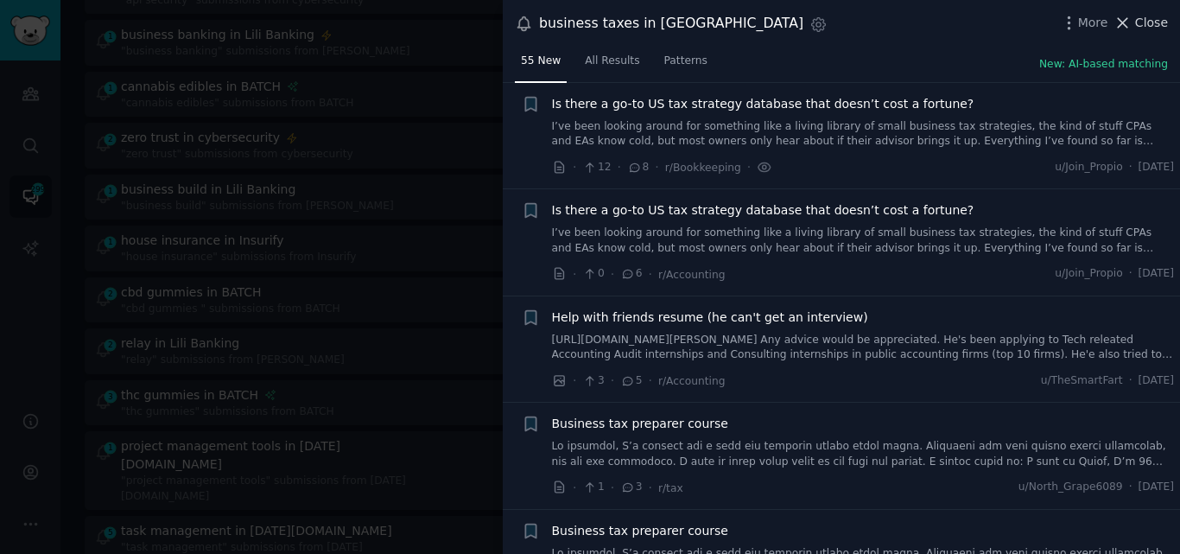
click at [1130, 21] on icon at bounding box center [1123, 23] width 18 height 18
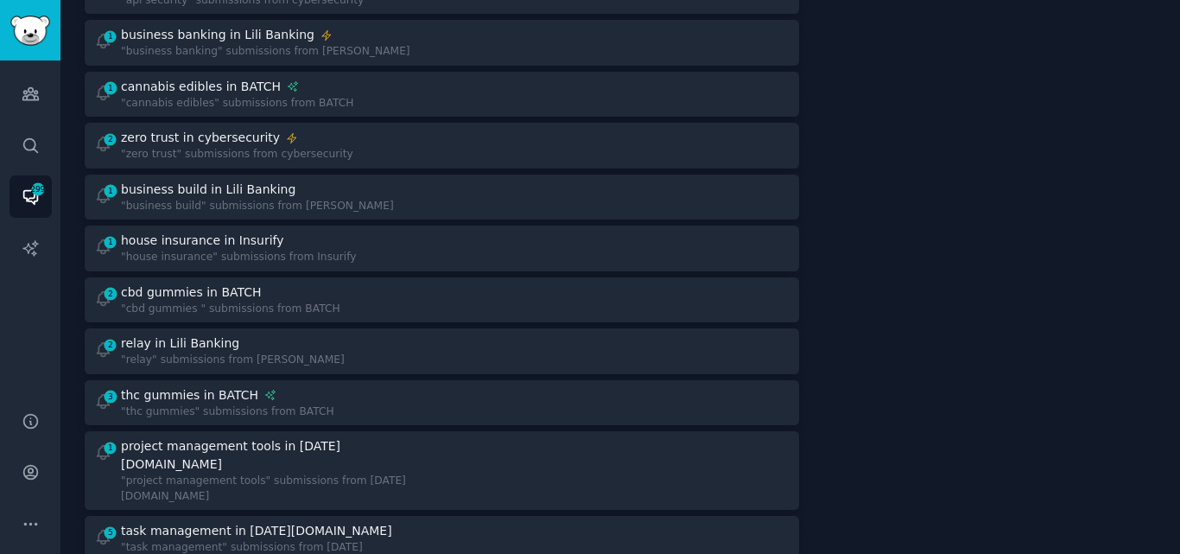
scroll to position [2656, 0]
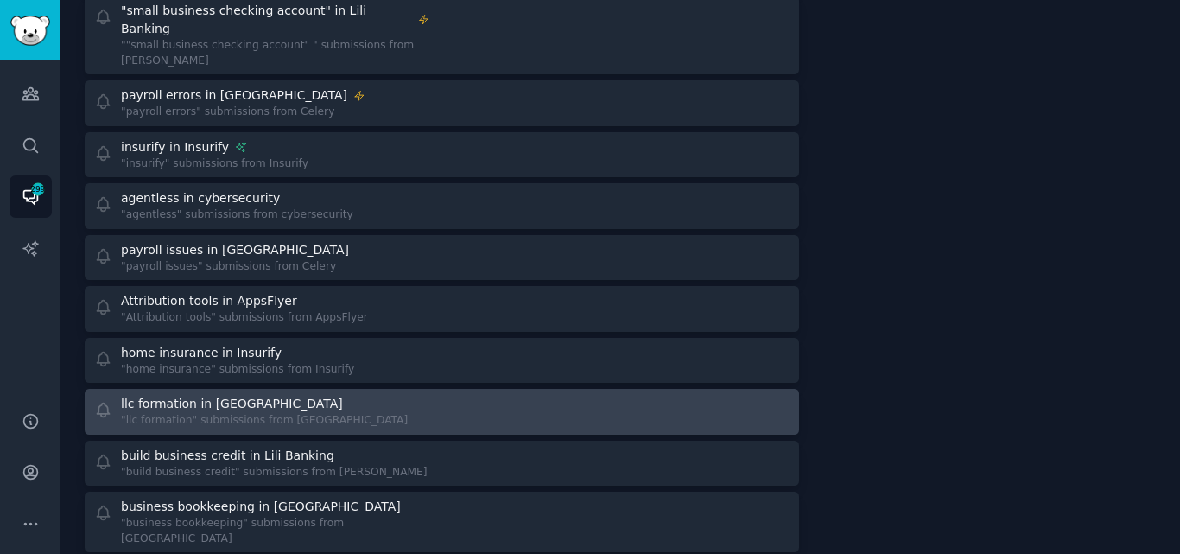
click at [198, 413] on div ""llc formation" submissions from [GEOGRAPHIC_DATA]" at bounding box center [264, 421] width 287 height 16
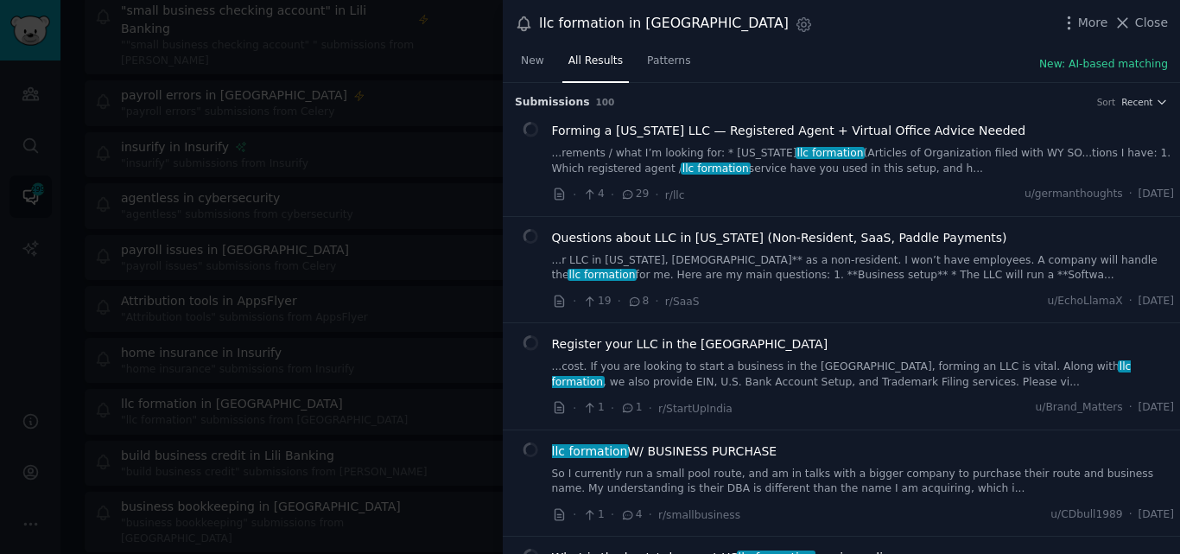
click at [1127, 15] on icon at bounding box center [1123, 23] width 18 height 18
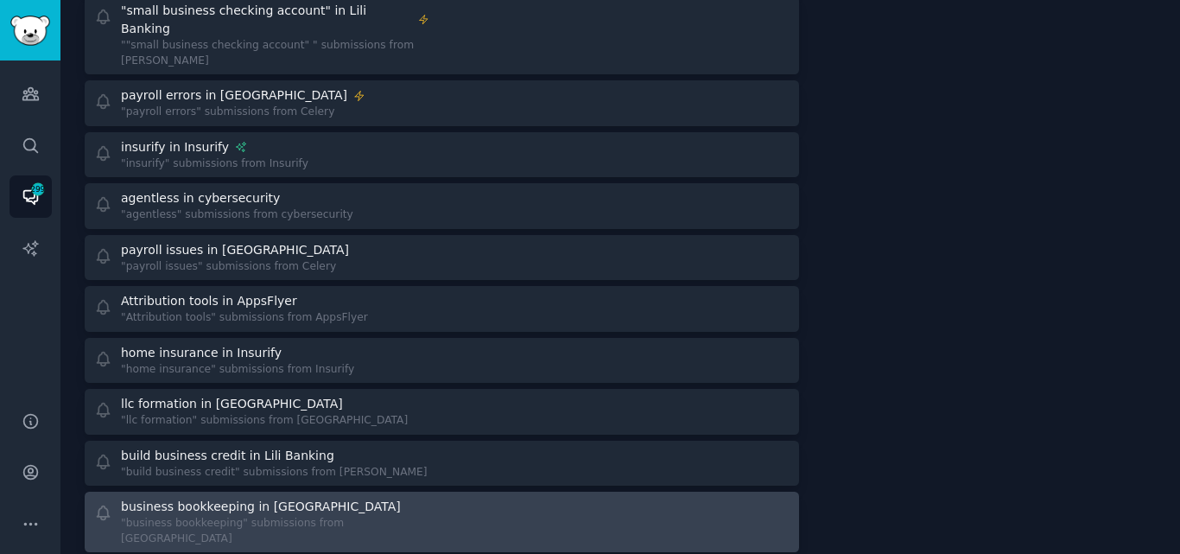
click at [347, 498] on div "business bookkeeping in [GEOGRAPHIC_DATA]" at bounding box center [275, 507] width 308 height 18
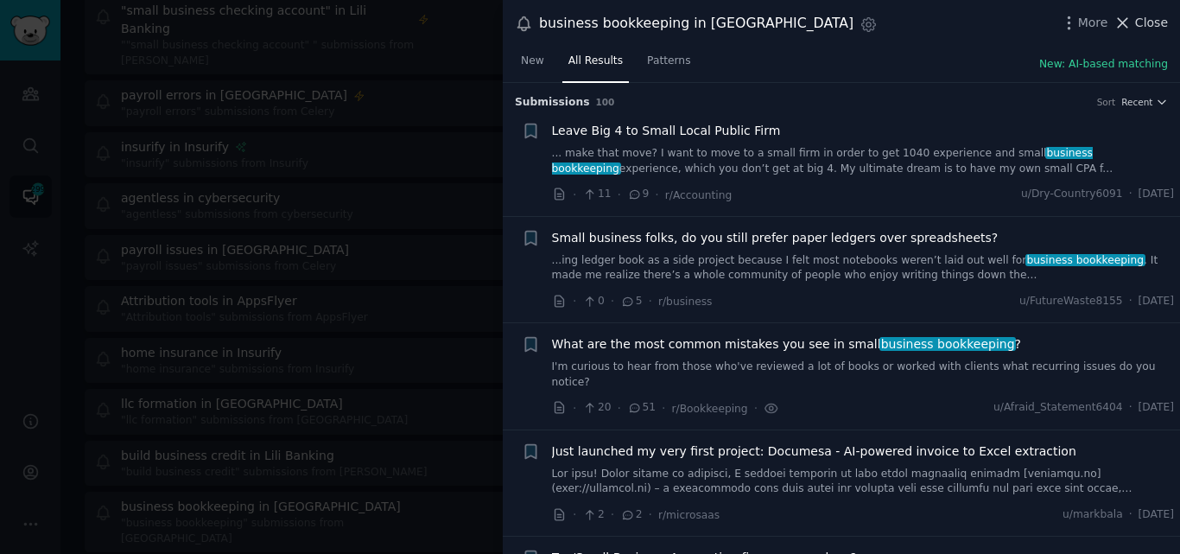
click at [1132, 22] on icon at bounding box center [1123, 23] width 18 height 18
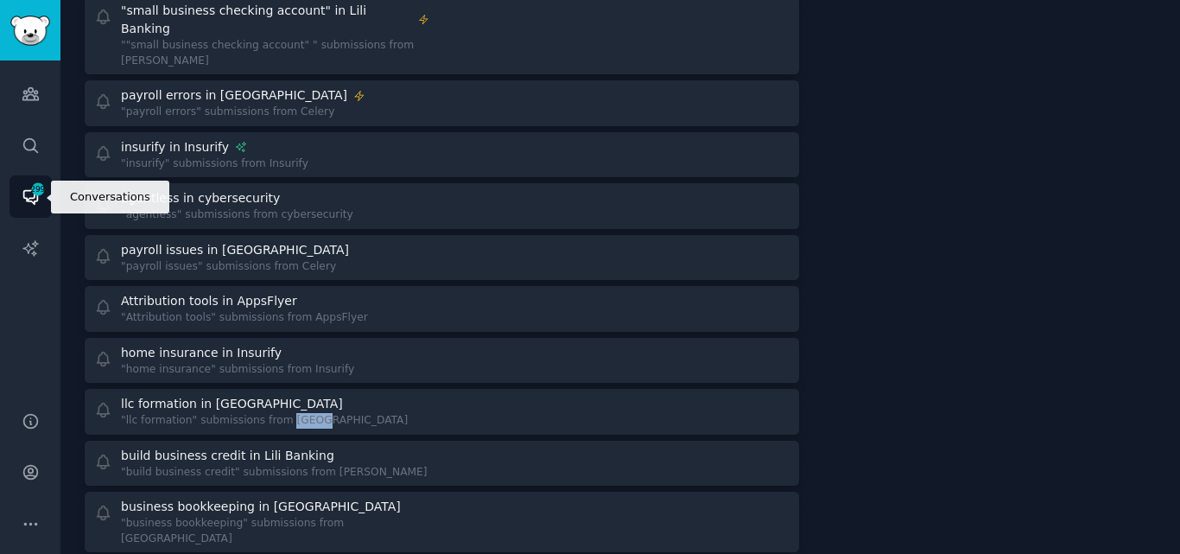
click at [26, 191] on icon "Sidebar" at bounding box center [30, 198] width 14 height 14
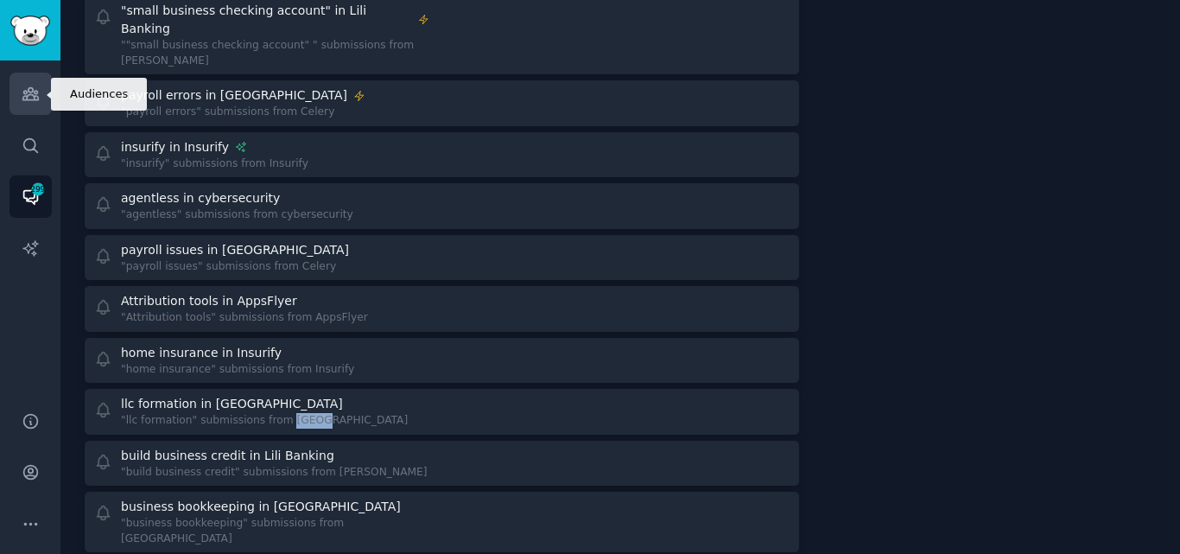
click at [32, 95] on icon "Sidebar" at bounding box center [30, 94] width 16 height 12
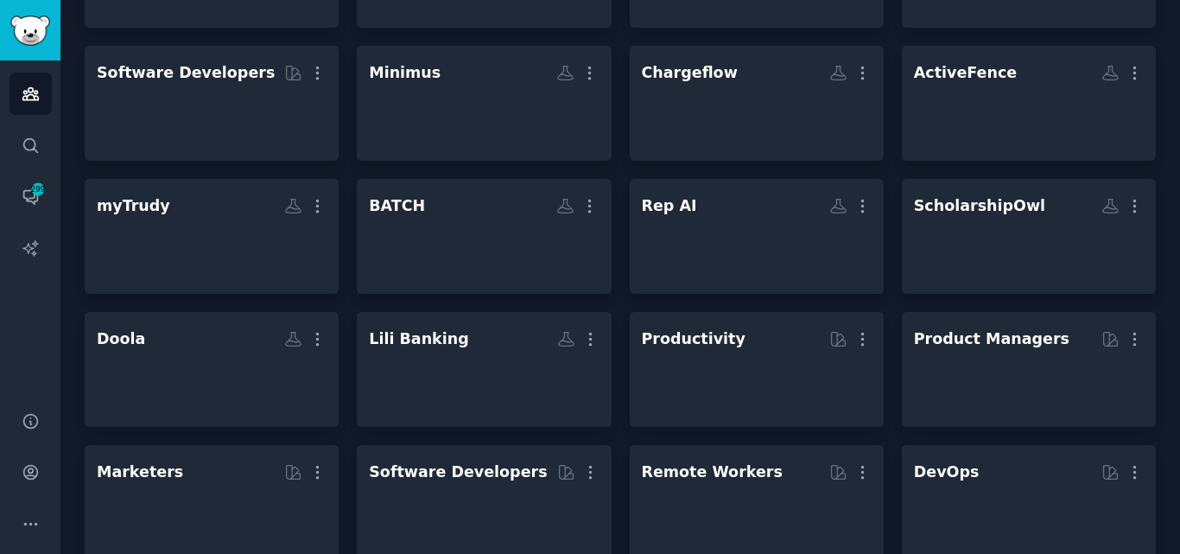
scroll to position [233, 0]
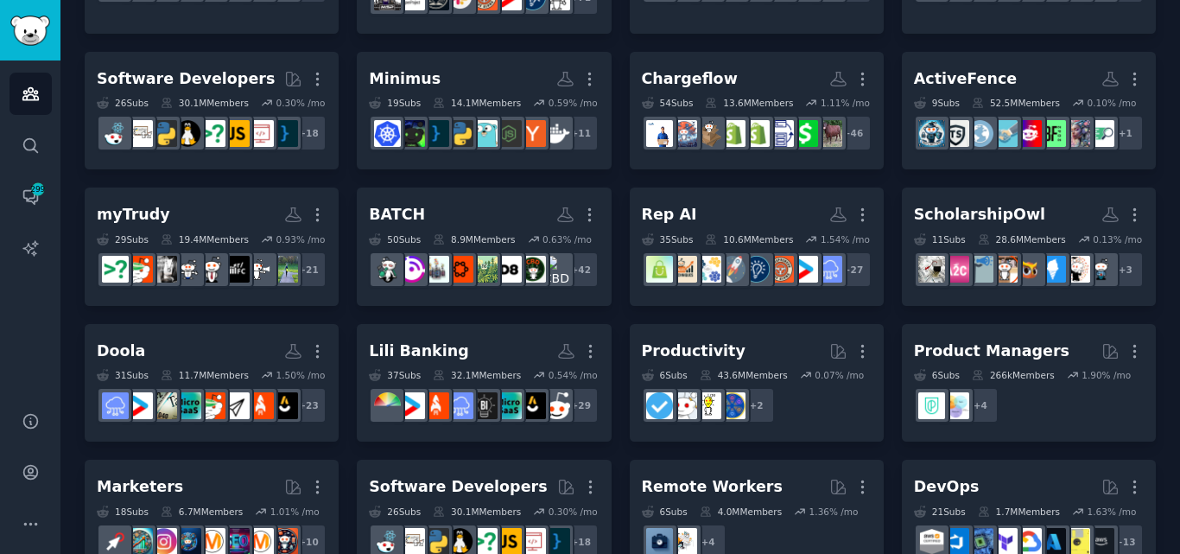
click at [198, 288] on div "+ 21" at bounding box center [212, 269] width 230 height 36
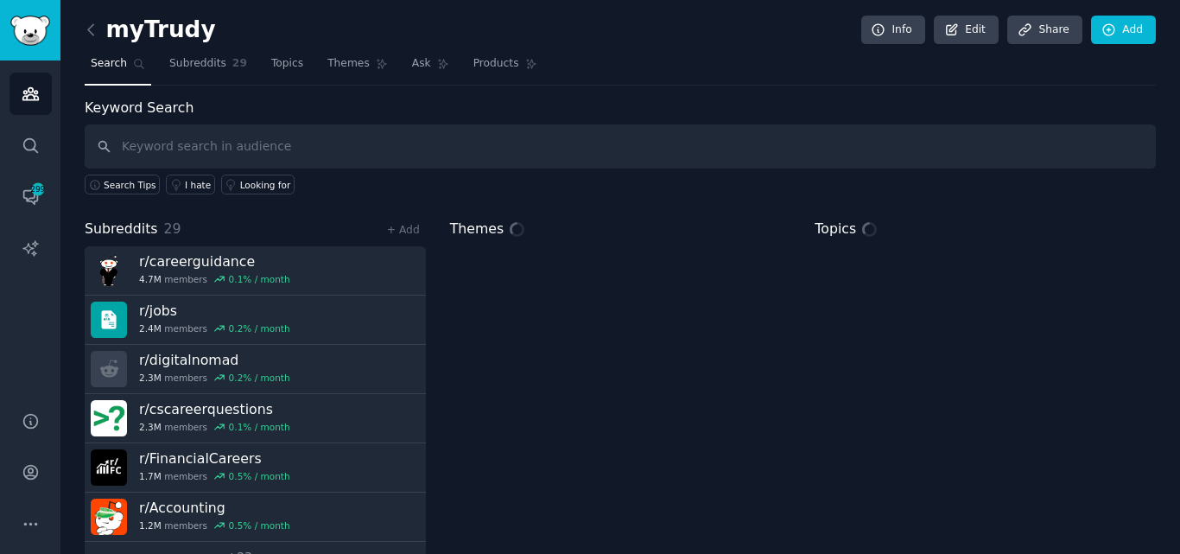
click at [278, 151] on input "text" at bounding box center [620, 146] width 1071 height 44
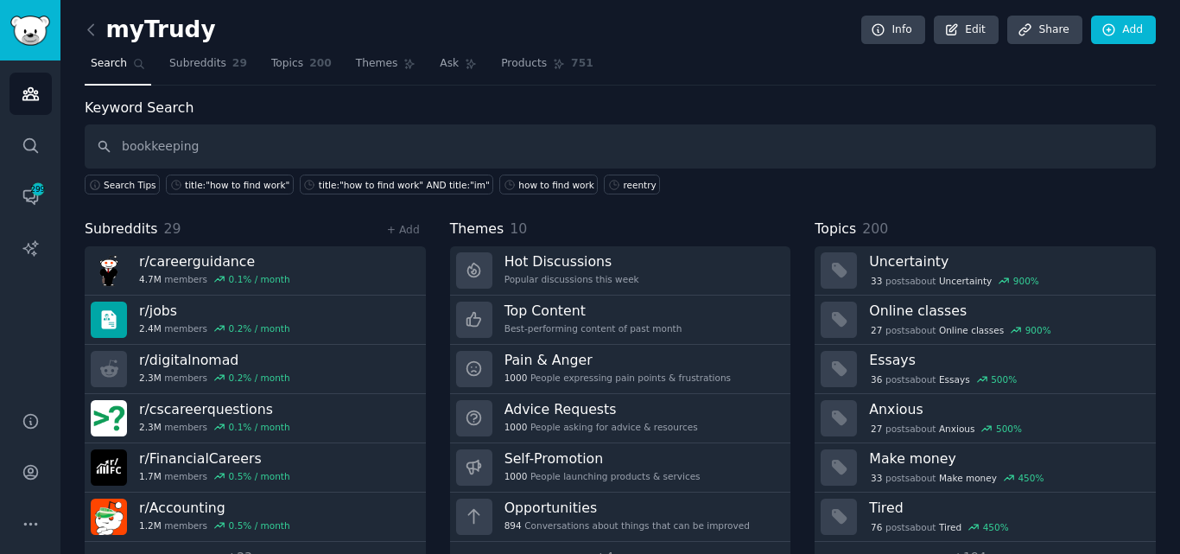
type input "bookkeeping"
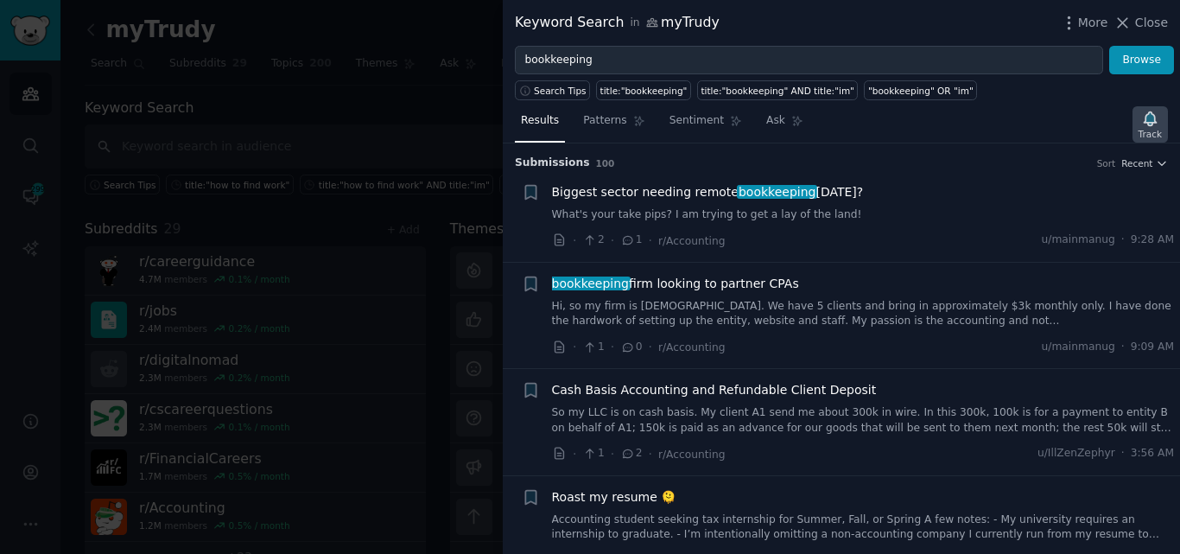
click at [1153, 125] on icon "button" at bounding box center [1150, 118] width 12 height 14
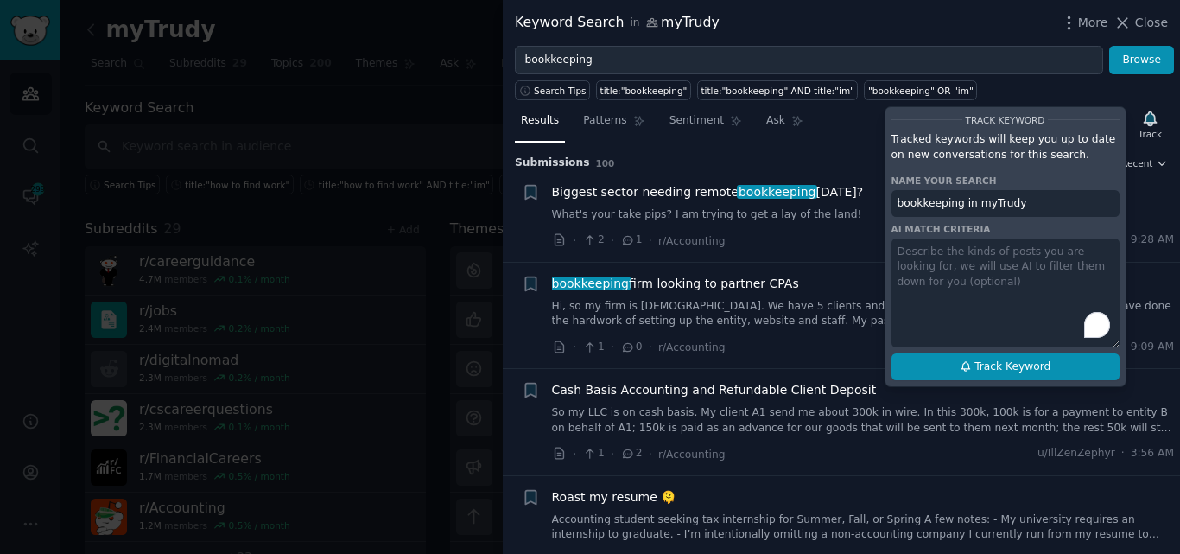
click at [954, 368] on button "Track Keyword" at bounding box center [1006, 367] width 228 height 28
type input "bookkeeping in myTrudy"
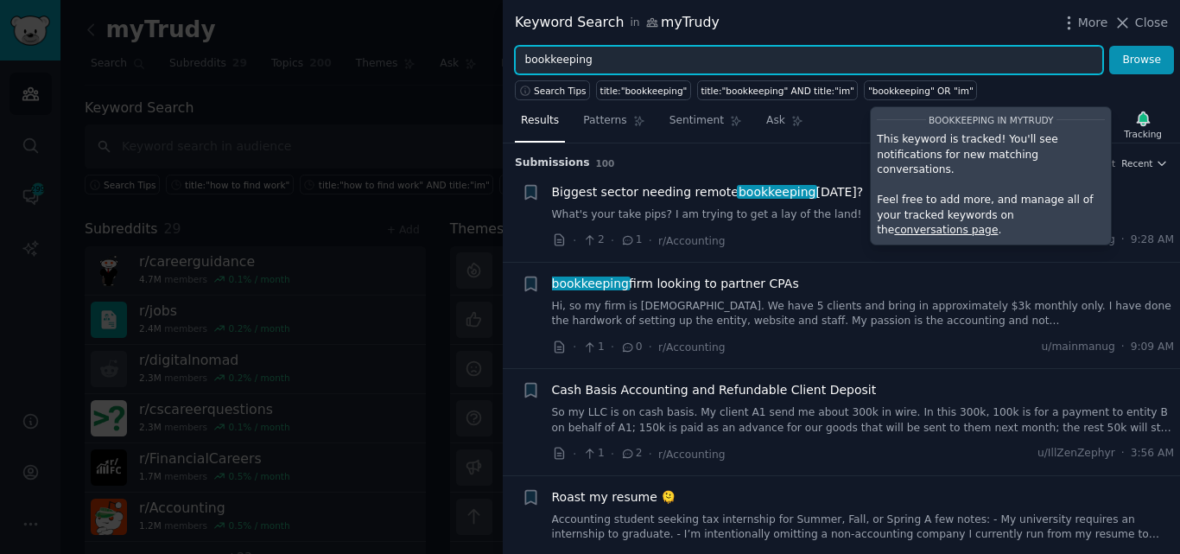
click at [681, 57] on input "bookkeeping" at bounding box center [809, 60] width 588 height 29
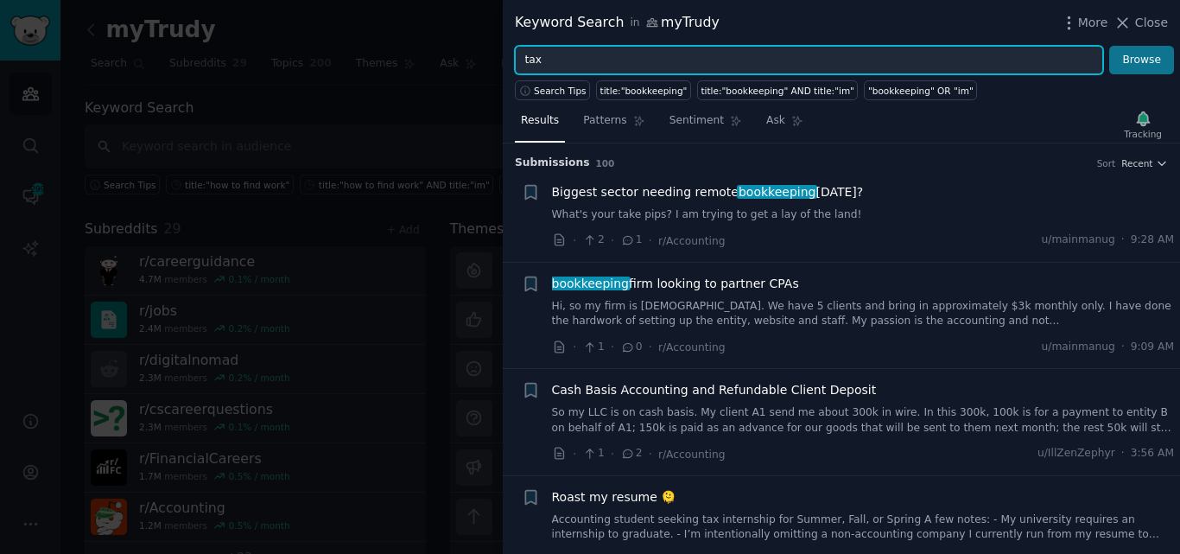
type input "tax"
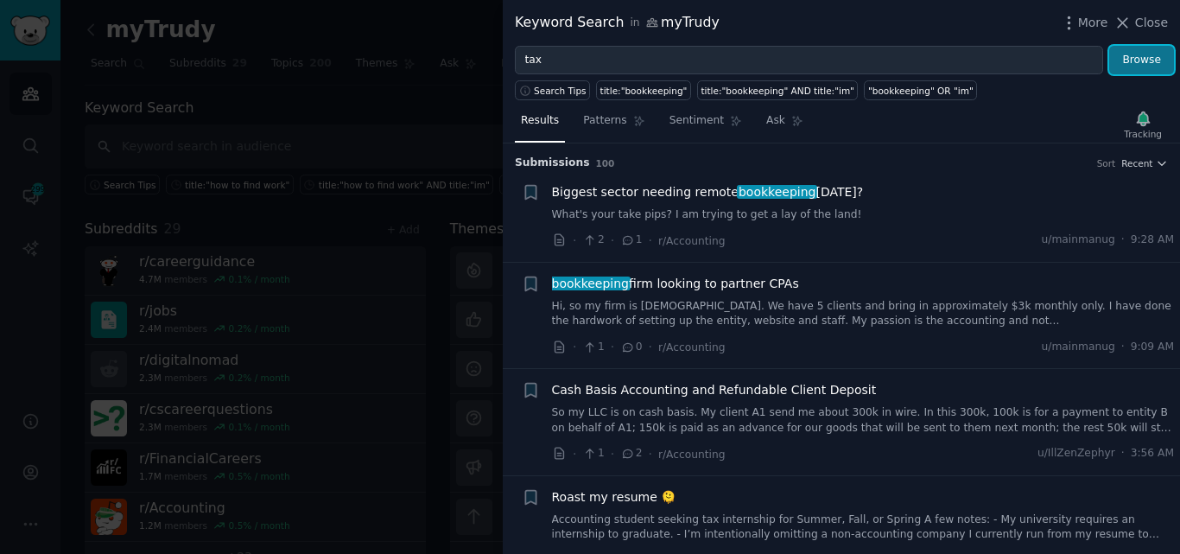
click at [1134, 70] on button "Browse" at bounding box center [1141, 60] width 65 height 29
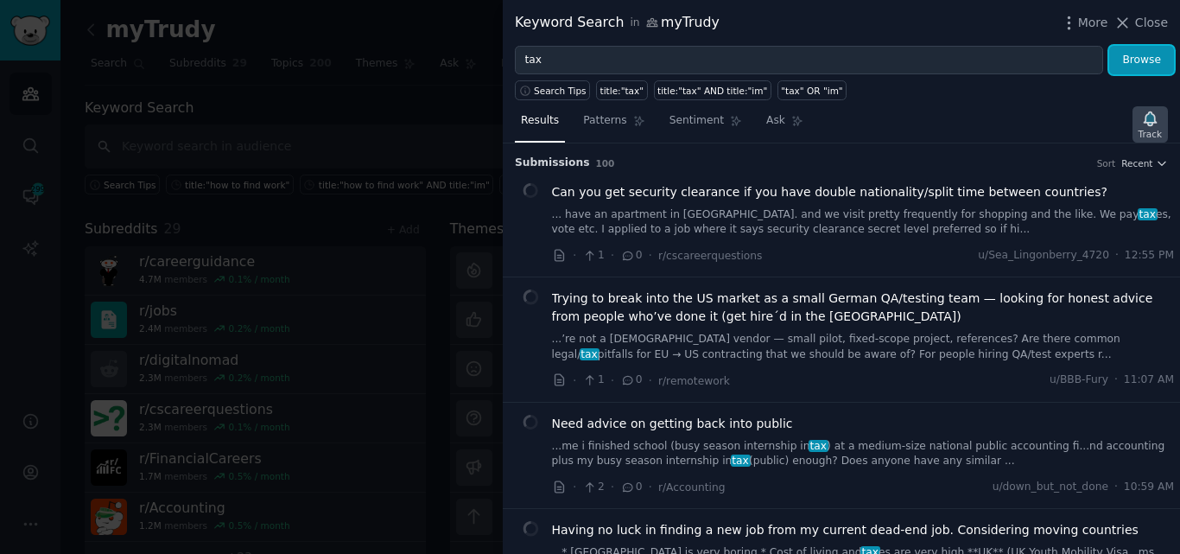
click at [1154, 124] on icon "button" at bounding box center [1150, 118] width 12 height 14
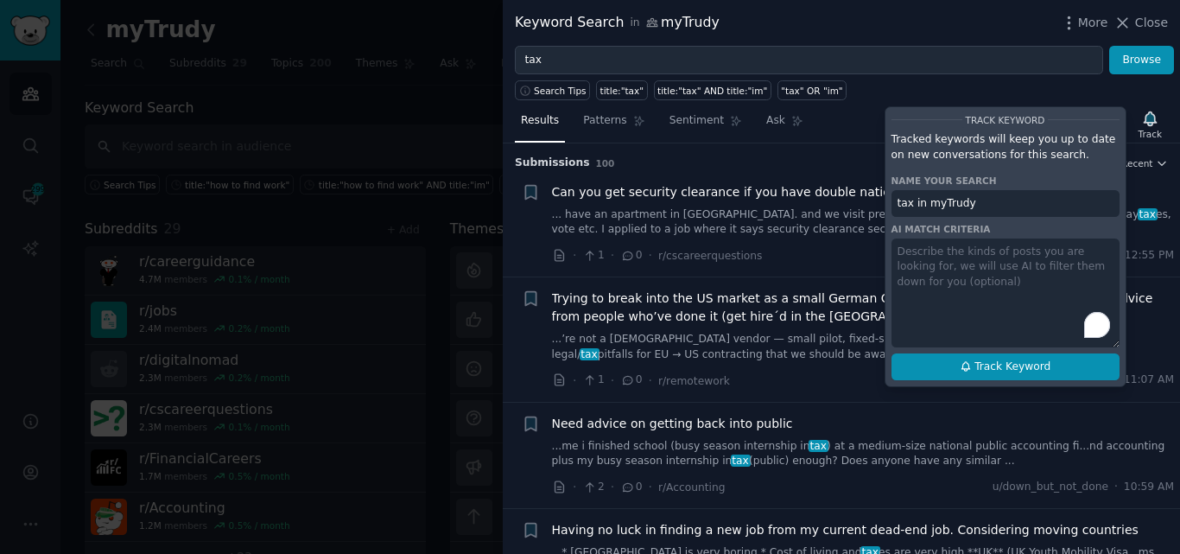
click at [951, 364] on button "Track Keyword" at bounding box center [1006, 367] width 228 height 28
type input "tax in myTrudy"
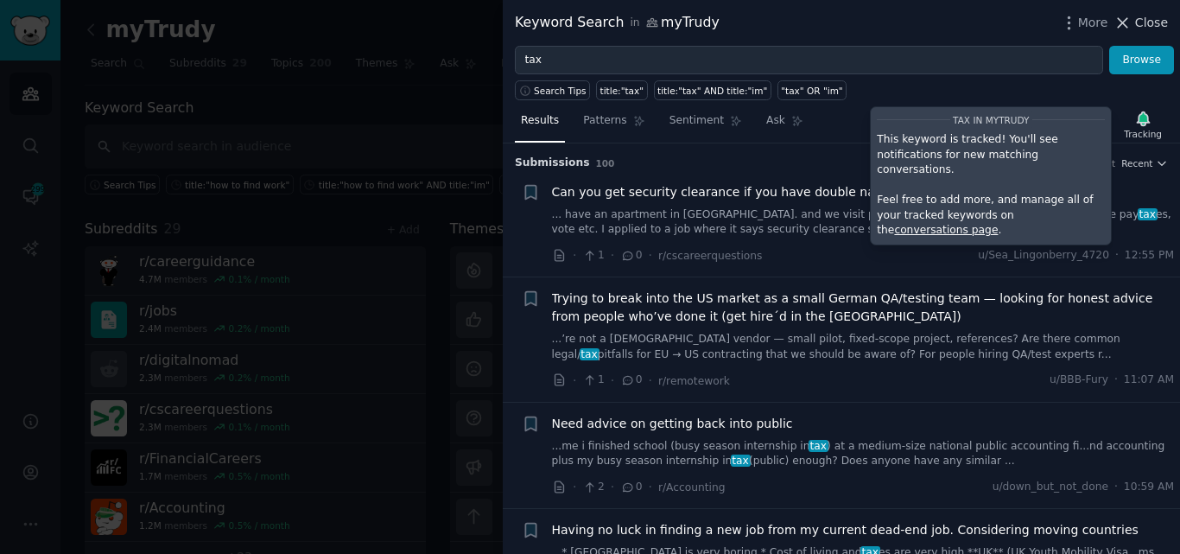
click at [1125, 21] on icon at bounding box center [1124, 23] width 10 height 10
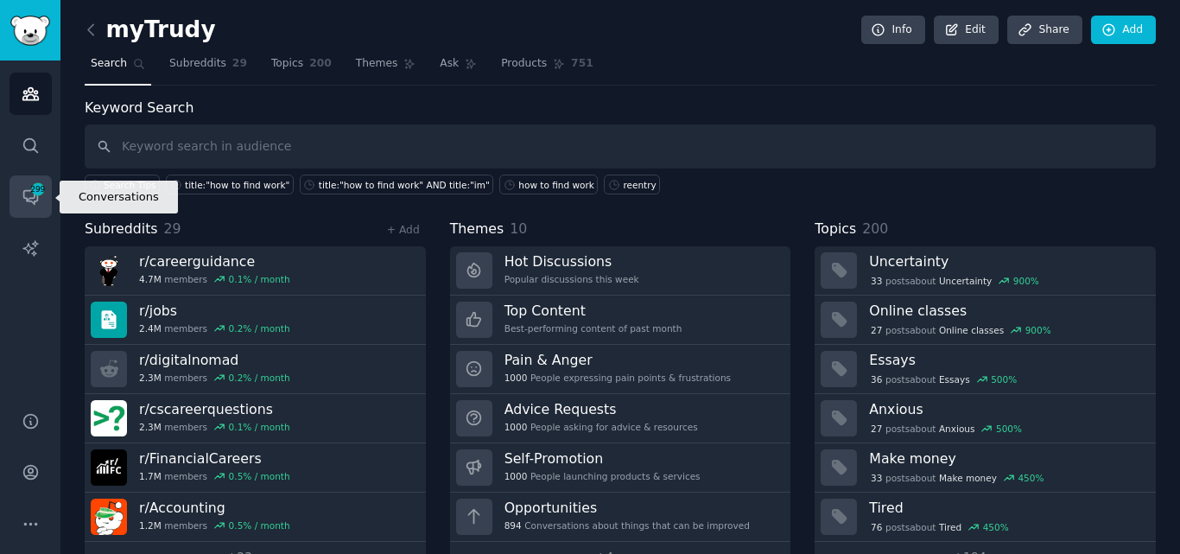
click at [22, 188] on icon "Sidebar" at bounding box center [31, 196] width 18 height 18
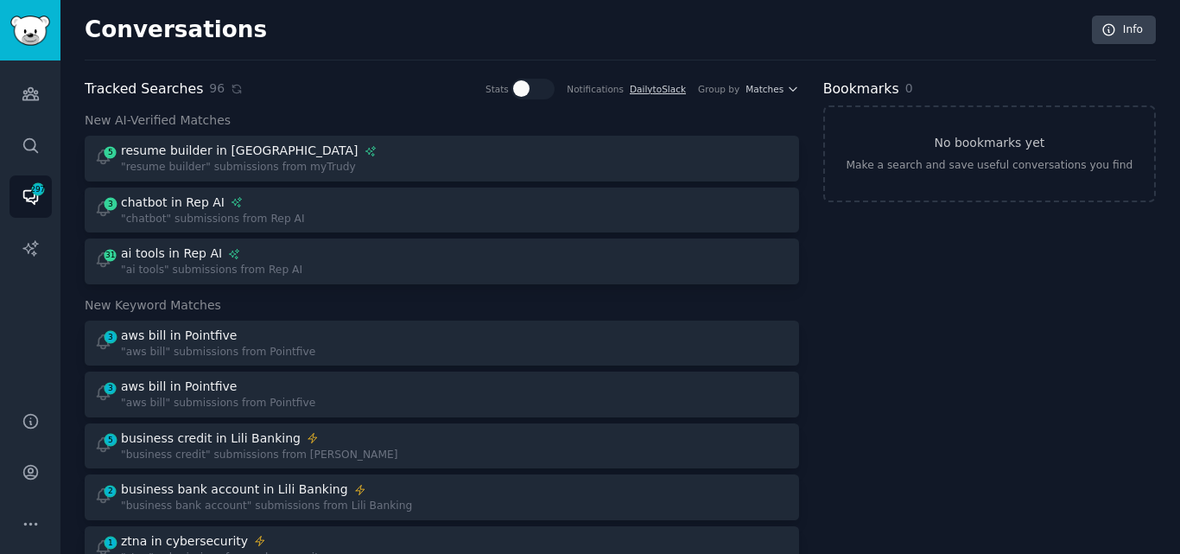
scroll to position [1356, 0]
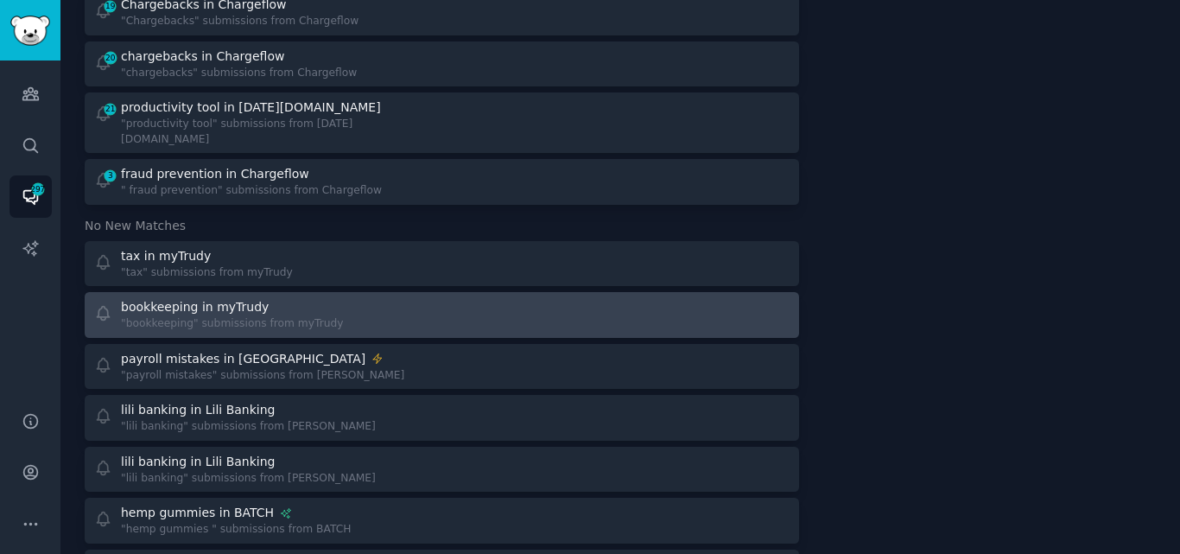
click at [98, 307] on icon at bounding box center [103, 314] width 12 height 14
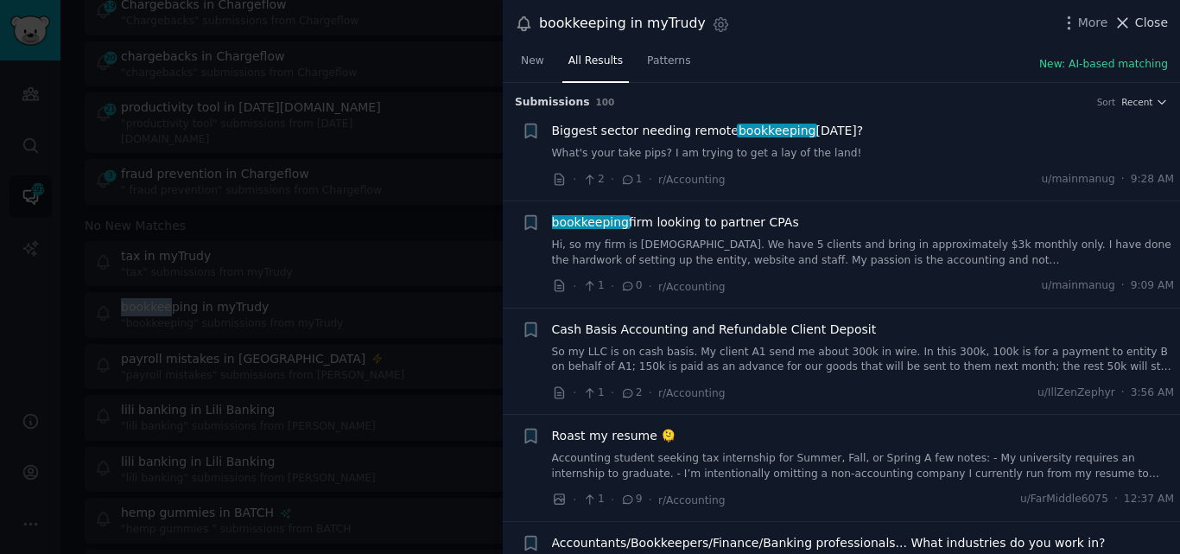
click at [1130, 22] on icon at bounding box center [1123, 23] width 18 height 18
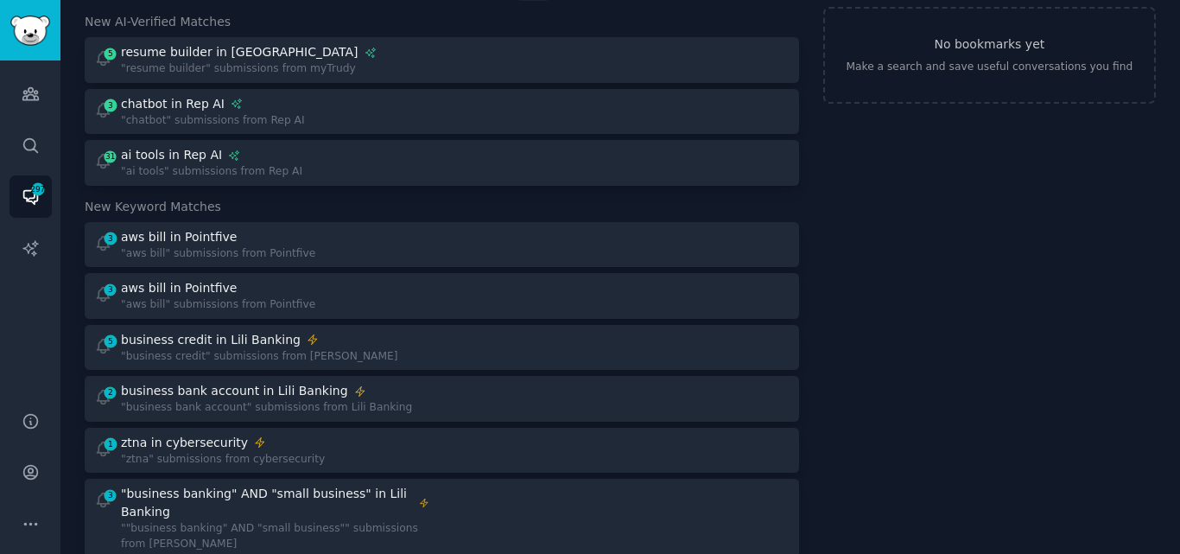
scroll to position [66, 0]
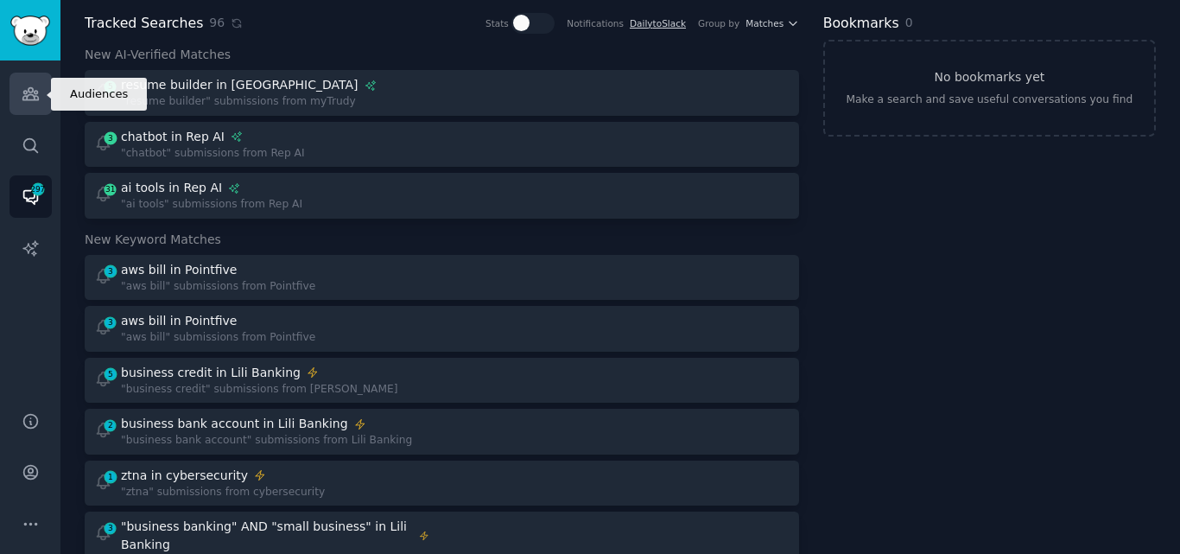
click at [32, 95] on icon "Sidebar" at bounding box center [30, 94] width 16 height 12
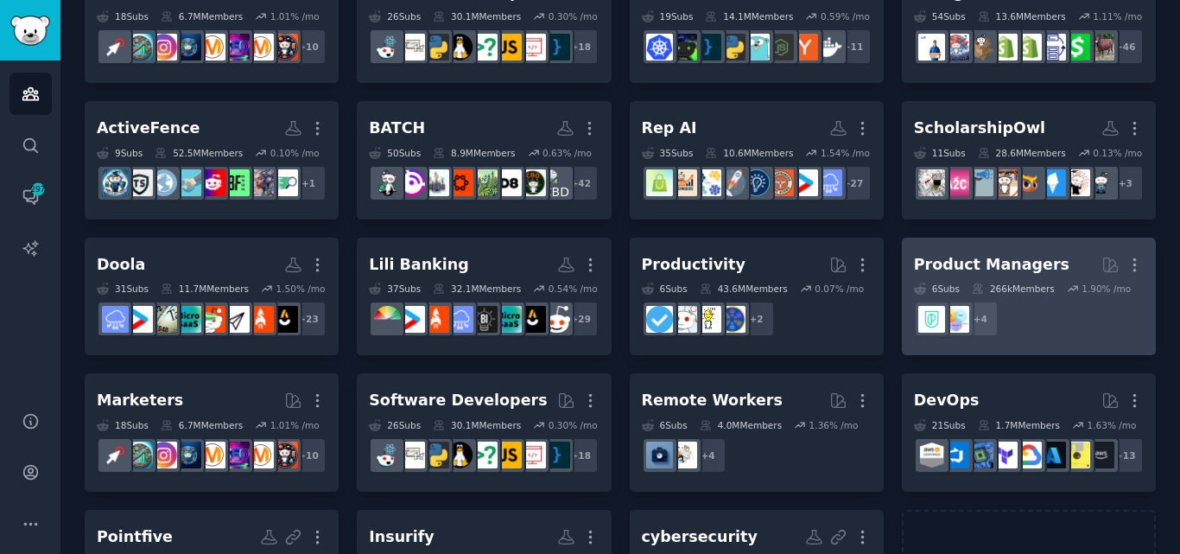
scroll to position [359, 0]
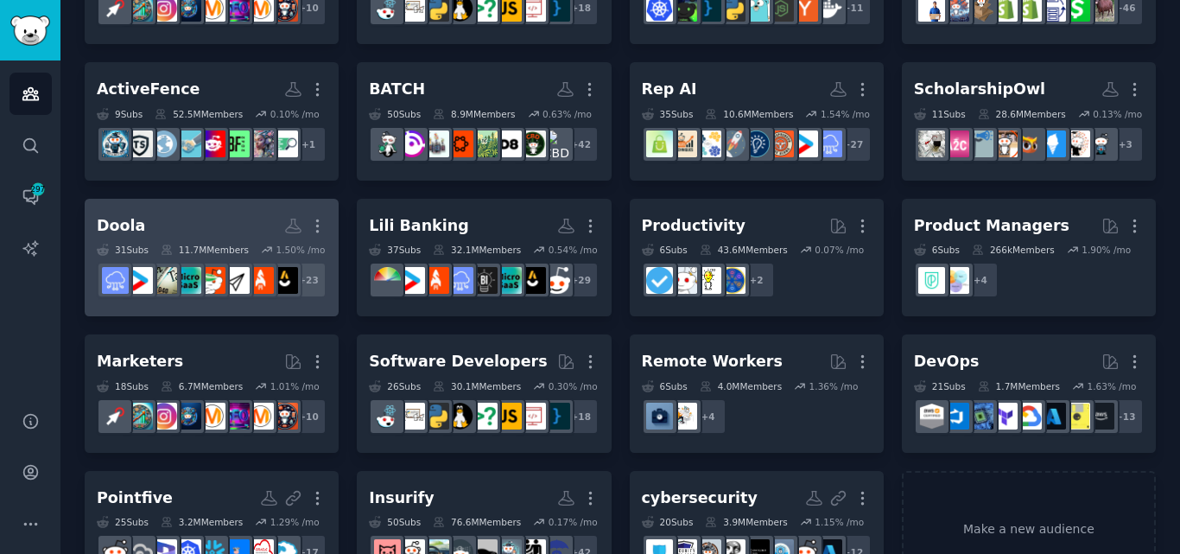
click at [226, 241] on h2 "Doola More" at bounding box center [212, 226] width 230 height 30
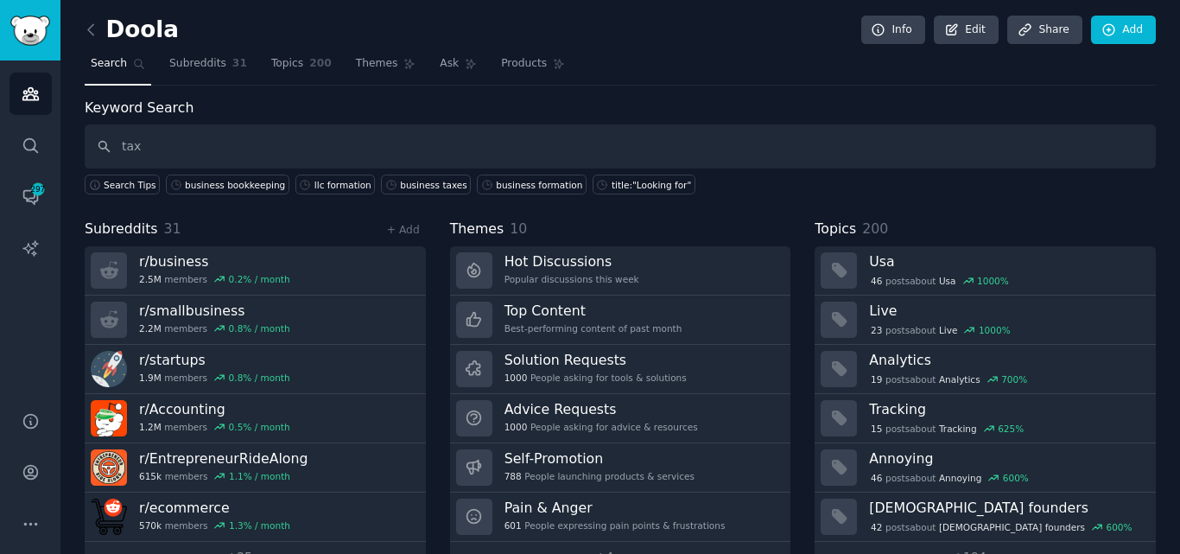
type input "tax"
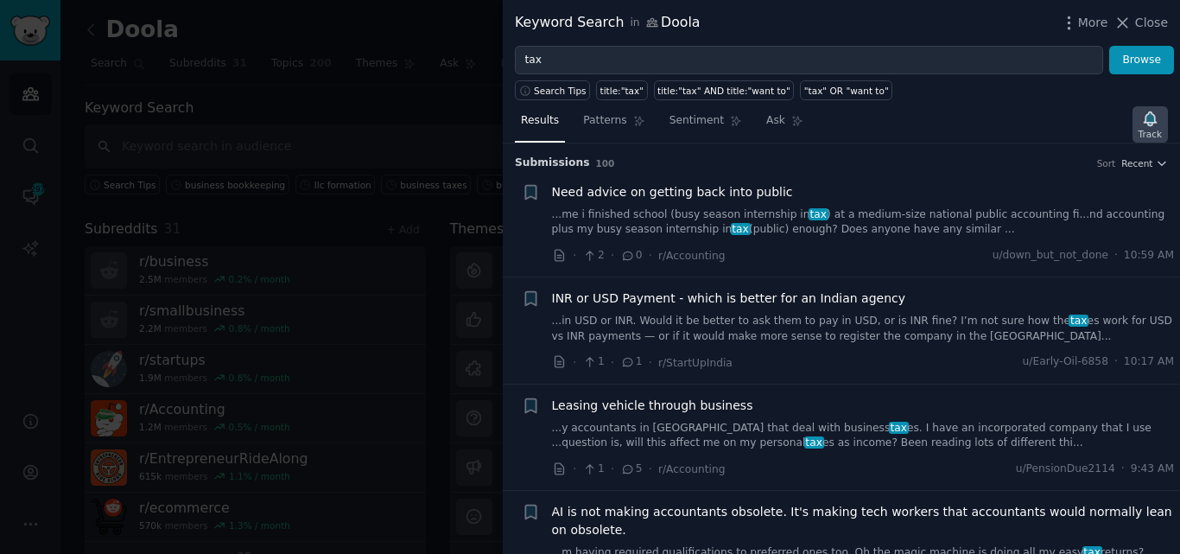
click at [1148, 124] on icon "button" at bounding box center [1150, 119] width 18 height 18
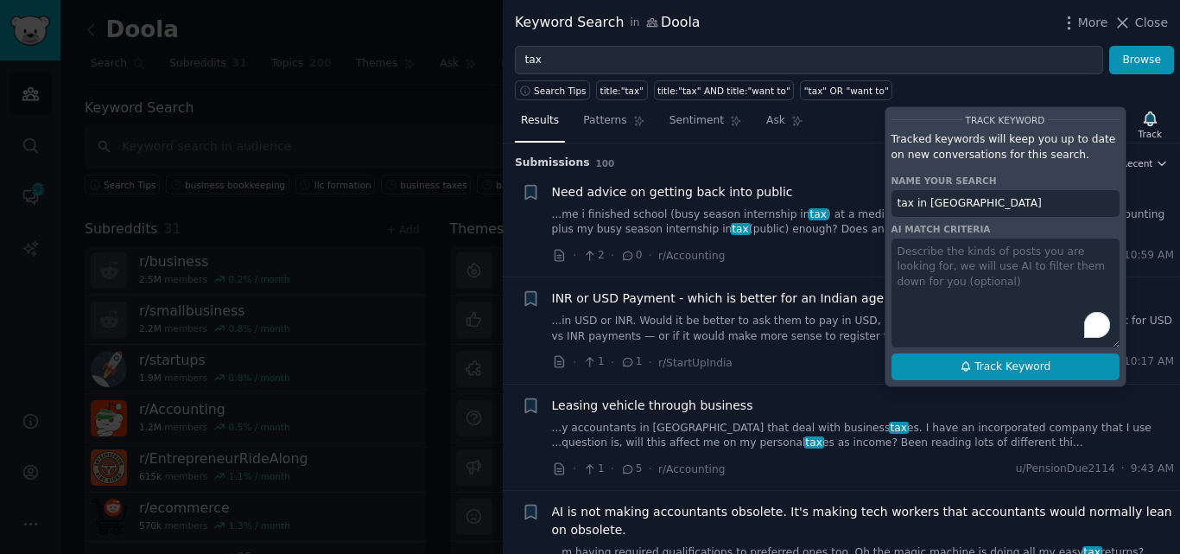
click at [1009, 370] on span "Track Keyword" at bounding box center [1013, 367] width 76 height 16
type input "tax in [GEOGRAPHIC_DATA]"
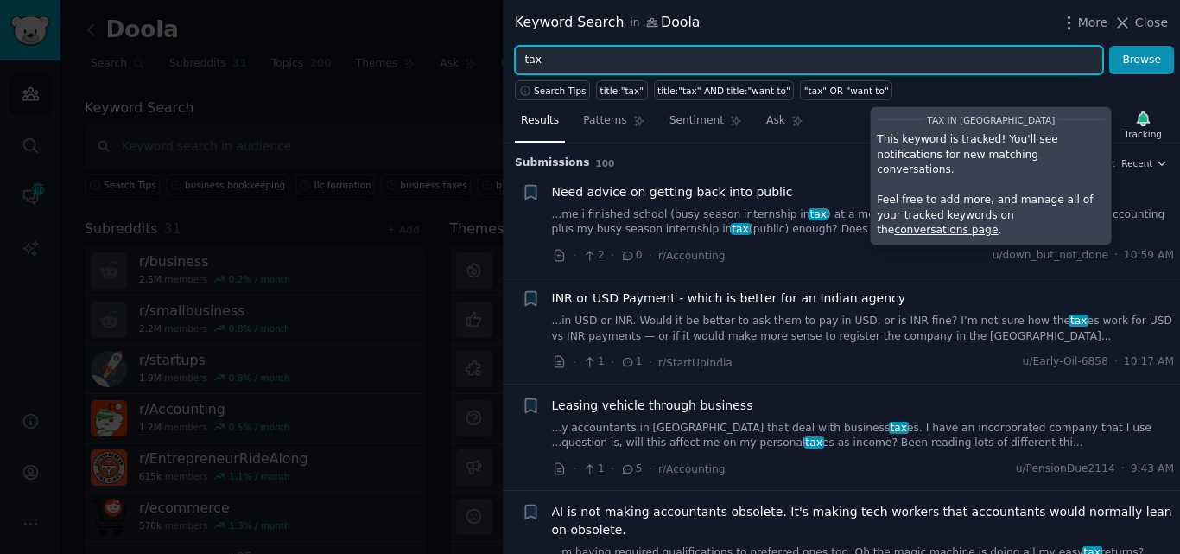
click at [712, 56] on input "tax" at bounding box center [809, 60] width 588 height 29
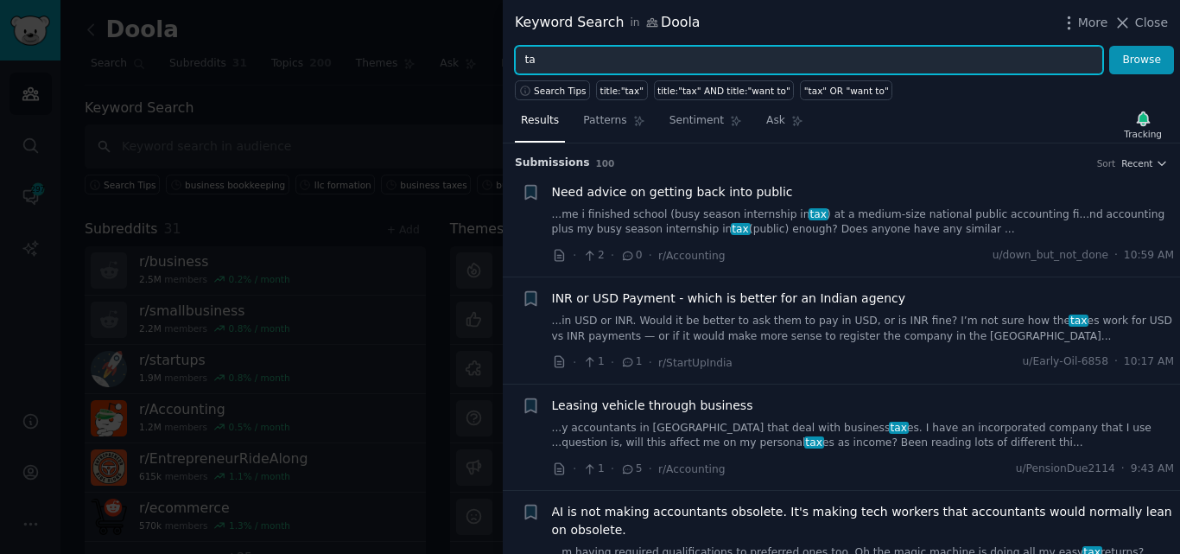
type input "t"
click at [823, 63] on input "bookkeeping" at bounding box center [809, 60] width 588 height 29
type input "bookkeeping"
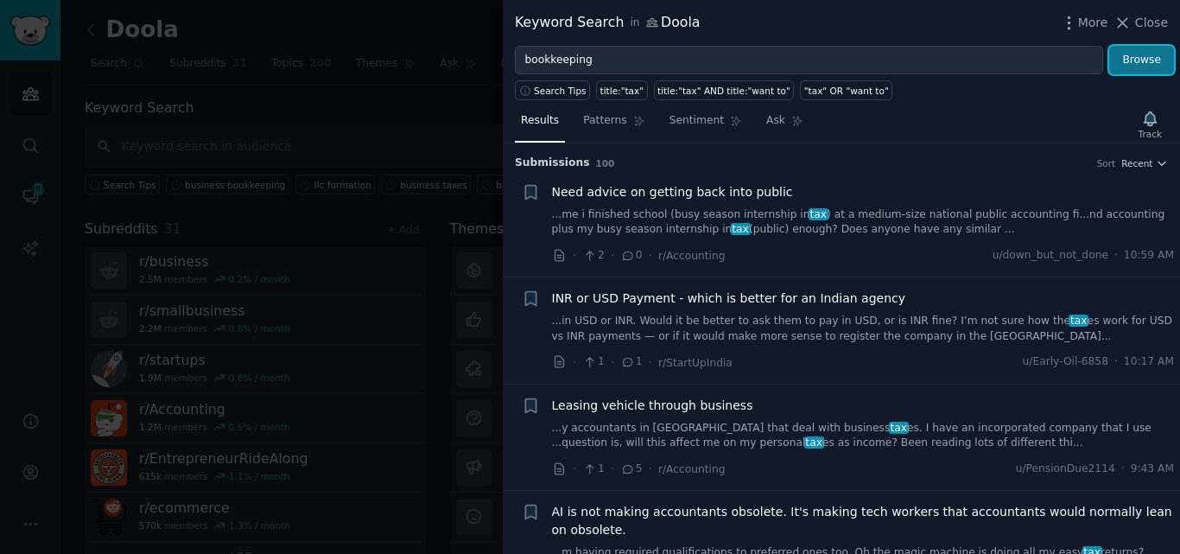
click at [1140, 58] on button "Browse" at bounding box center [1141, 60] width 65 height 29
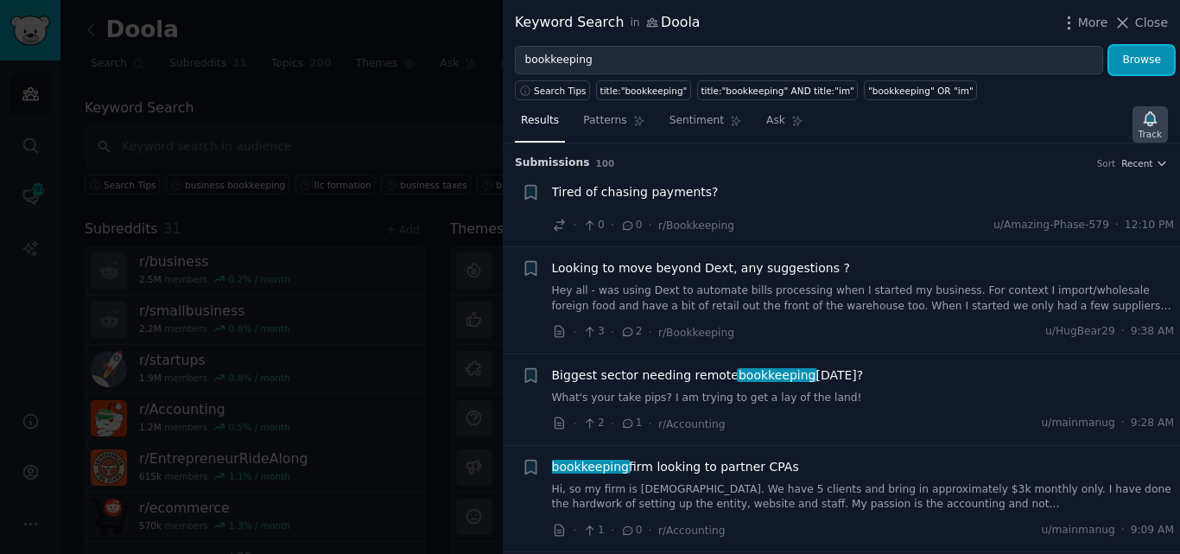
click at [1150, 121] on icon "button" at bounding box center [1150, 118] width 12 height 14
